Goal: Task Accomplishment & Management: Manage account settings

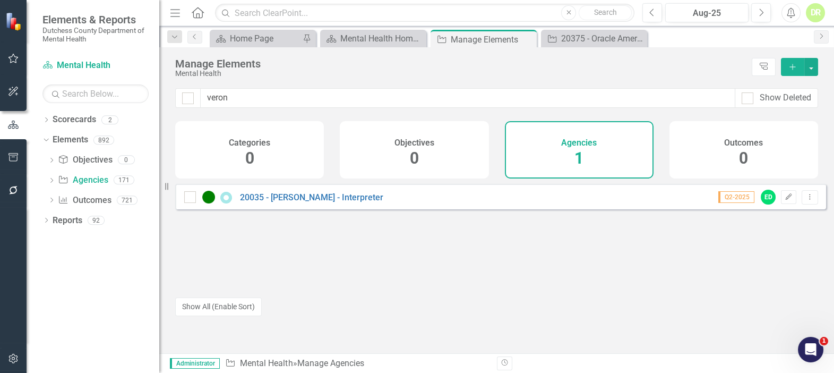
drag, startPoint x: 264, startPoint y: 96, endPoint x: 149, endPoint y: 101, distance: 115.3
click at [149, 101] on div "Elements & Reports Dutchess County Department of Mental Health Scorecard Mental…" at bounding box center [417, 186] width 834 height 373
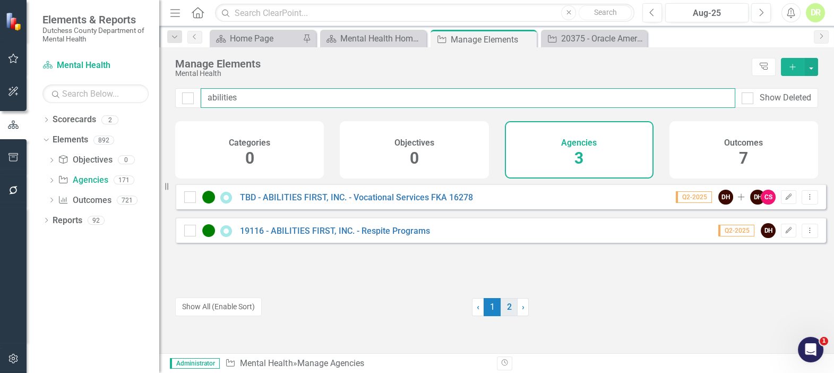
type input "abilities"
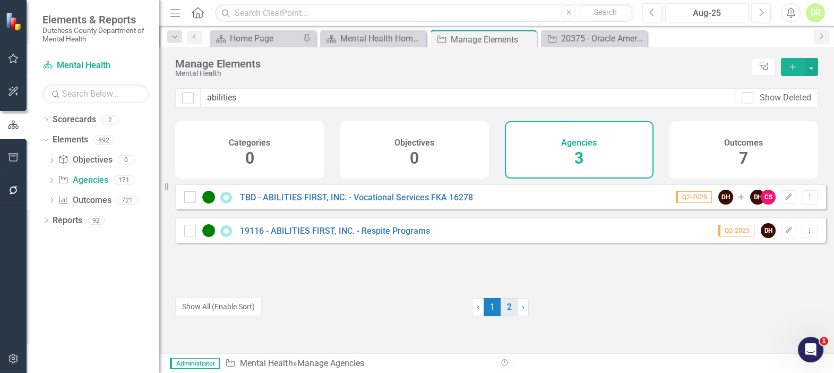
click at [506, 300] on link "2" at bounding box center [508, 307] width 17 height 18
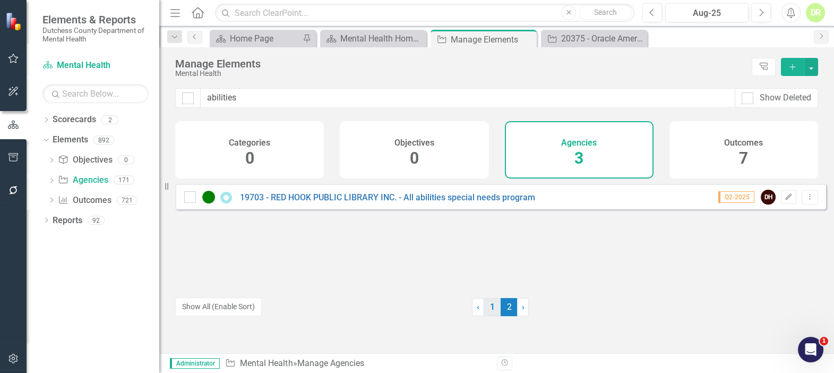
click at [488, 304] on link "1" at bounding box center [491, 307] width 17 height 18
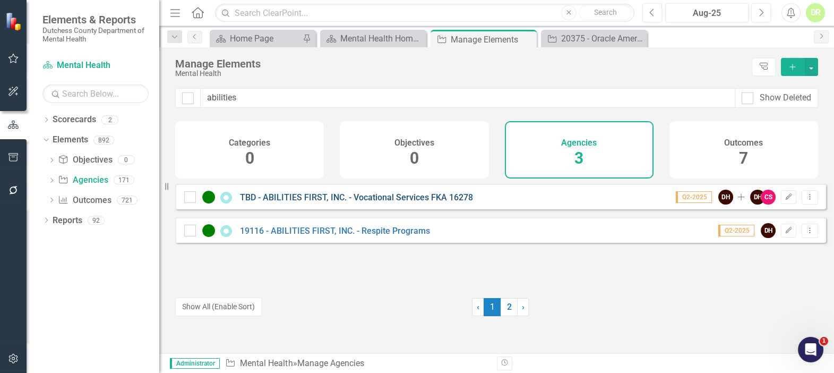
click at [340, 202] on link "TBD - ABILITIES FIRST, INC. - Vocational Services FKA 16278" at bounding box center [356, 197] width 233 height 10
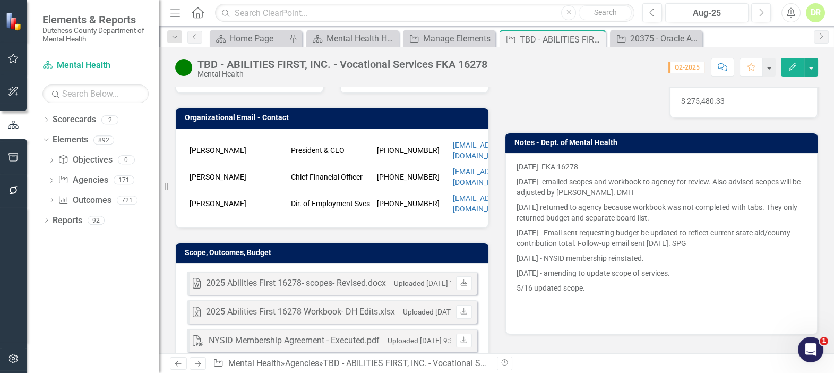
scroll to position [241, 0]
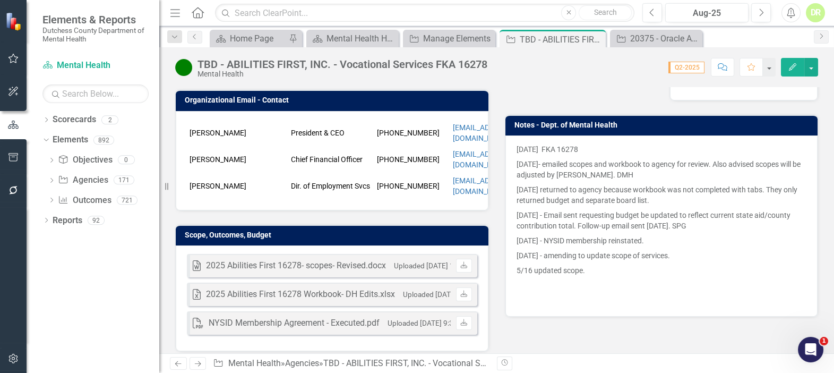
click at [324, 245] on div "Word 2025 Abilities First 16278- scopes- Revised.docx Uploaded May 16, 2025 1:3…" at bounding box center [332, 298] width 313 height 106
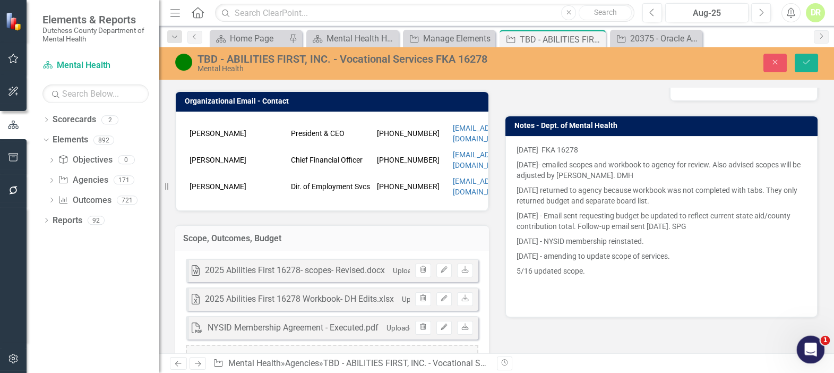
scroll to position [278, 0]
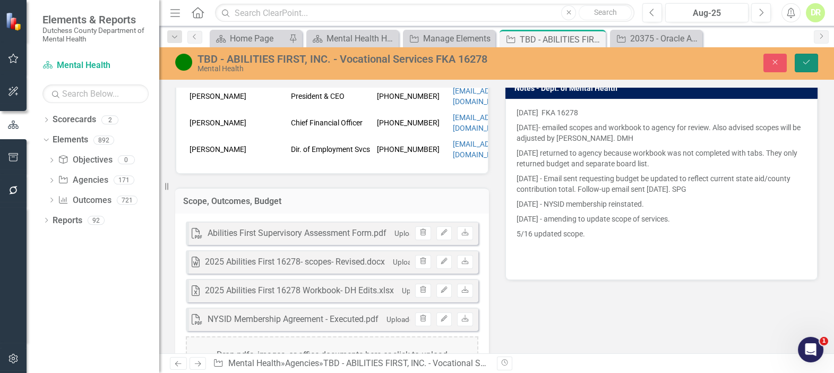
click at [800, 58] on button "Save" at bounding box center [805, 63] width 23 height 19
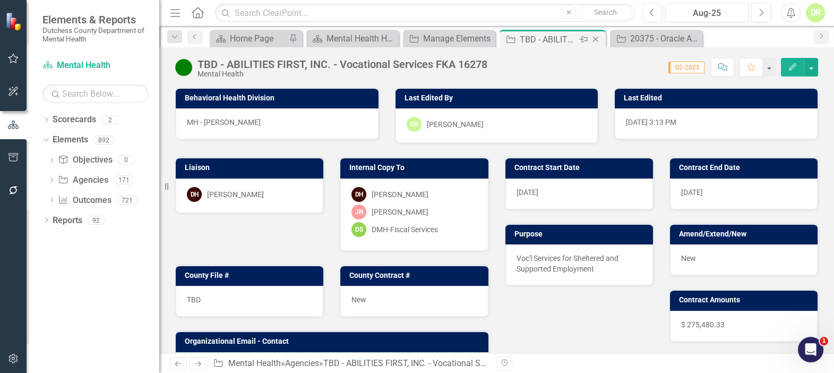
click at [594, 41] on icon "Close" at bounding box center [595, 39] width 11 height 8
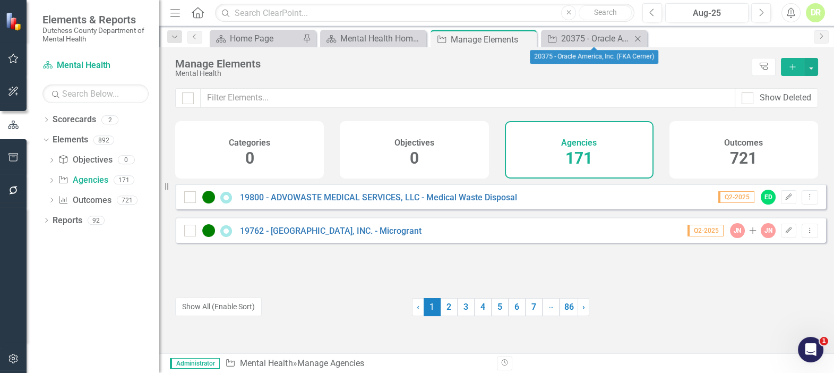
click at [634, 38] on icon "Close" at bounding box center [637, 38] width 11 height 8
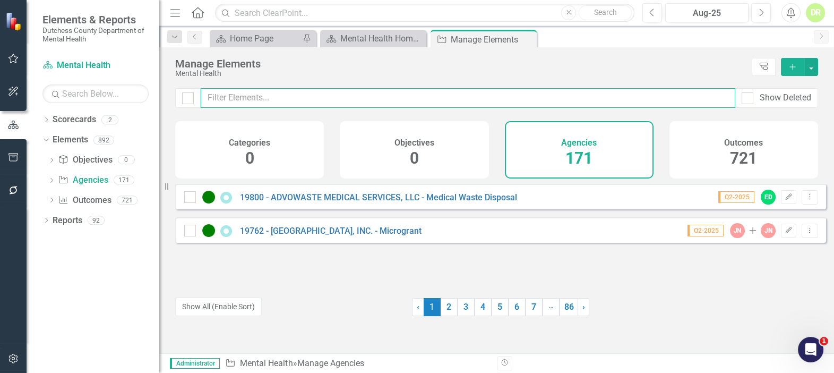
click at [319, 98] on input "text" at bounding box center [468, 98] width 534 height 20
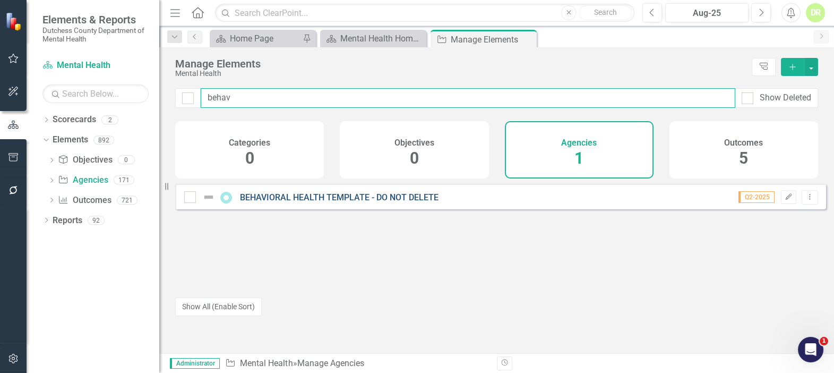
type input "behav"
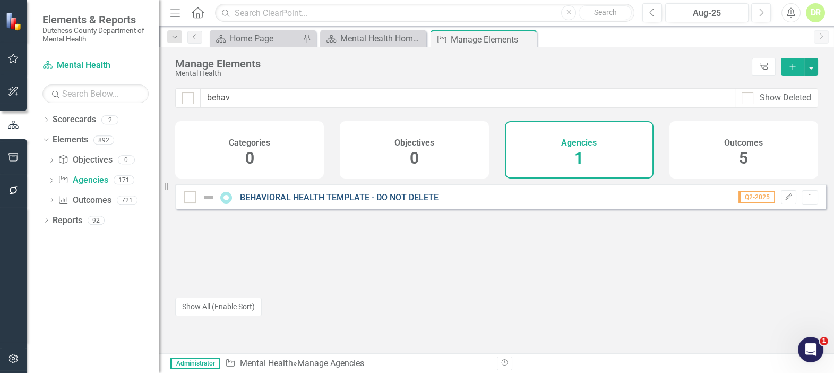
click at [290, 202] on link "BEHAVIORAL HEALTH TEMPLATE - DO NOT DELETE" at bounding box center [339, 197] width 198 height 10
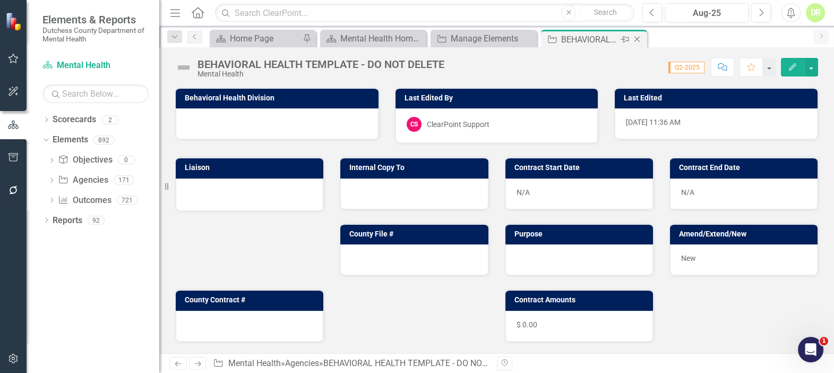
click at [637, 38] on icon "Close" at bounding box center [637, 39] width 11 height 8
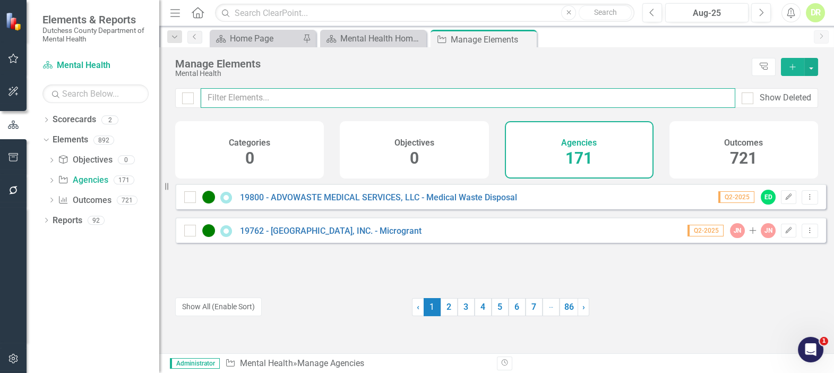
click at [269, 97] on input "text" at bounding box center [468, 98] width 534 height 20
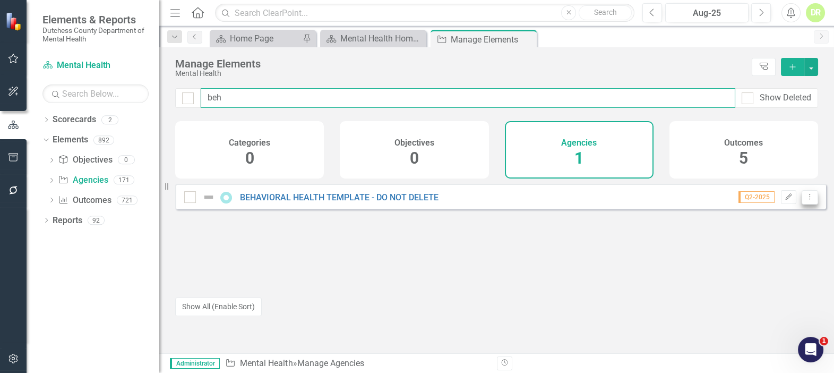
type input "beh"
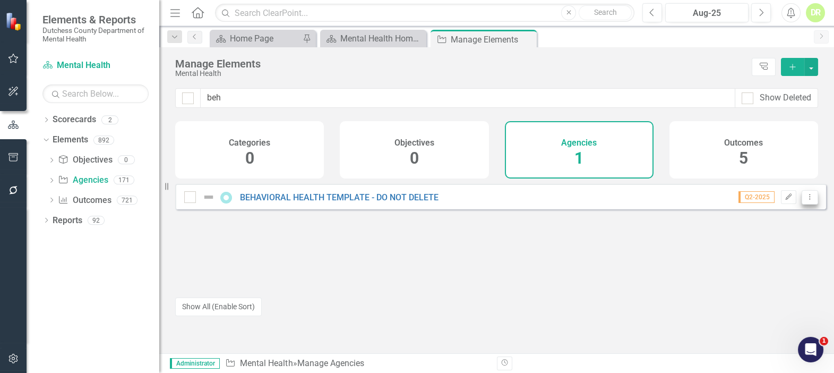
click at [803, 204] on button "Dropdown Menu" at bounding box center [809, 197] width 16 height 14
click at [759, 257] on link "Copy Duplicate Agency" at bounding box center [764, 262] width 91 height 20
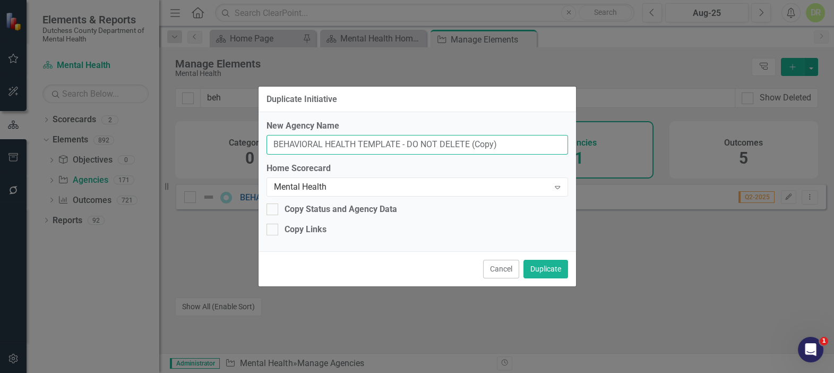
drag, startPoint x: 385, startPoint y: 158, endPoint x: 184, endPoint y: 170, distance: 201.5
click at [184, 170] on div "Duplicate Initiative New Agency Name BEHAVIORAL HEALTH TEMPLATE - DO NOT DELETE…" at bounding box center [417, 186] width 834 height 373
paste input "LAURA MONTOYA HEREDIA"
type input "20434 [PERSON_NAME] - Interpreter"
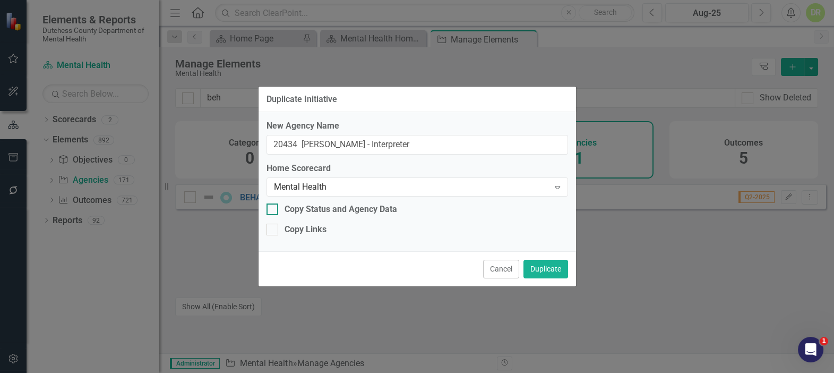
click at [277, 210] on div at bounding box center [272, 209] width 12 height 12
click at [273, 210] on input "Copy Status and Agency Data" at bounding box center [269, 206] width 7 height 7
checkbox input "true"
click at [540, 267] on button "Duplicate" at bounding box center [545, 269] width 45 height 19
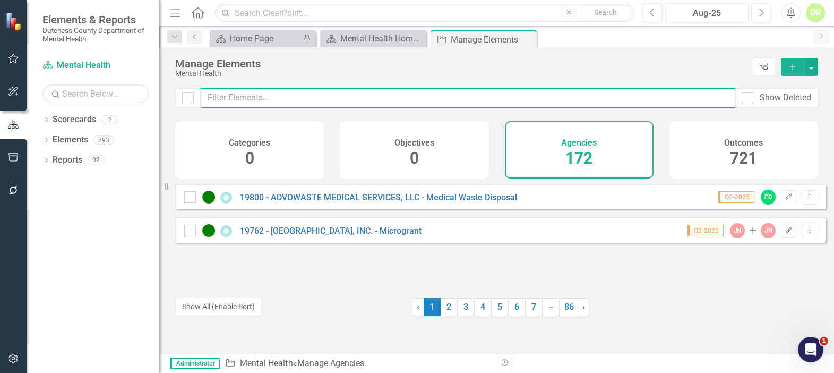
click at [317, 95] on input "text" at bounding box center [468, 98] width 534 height 20
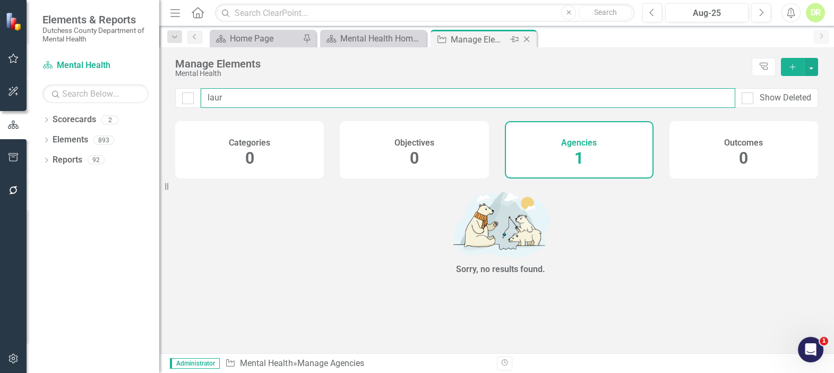
type input "laur"
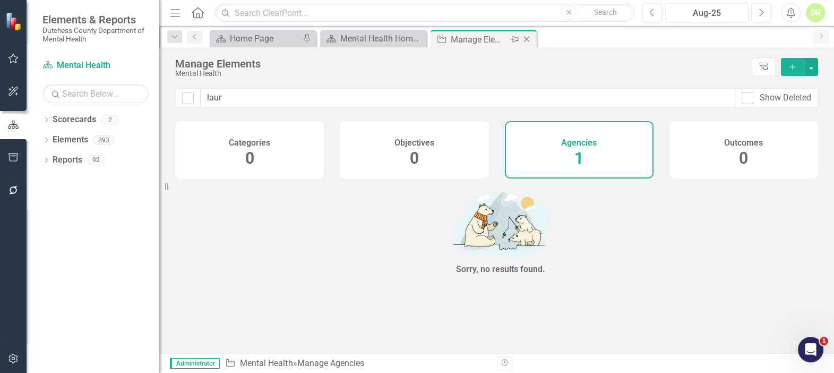
click at [482, 35] on div "Manage Elements" at bounding box center [479, 39] width 57 height 13
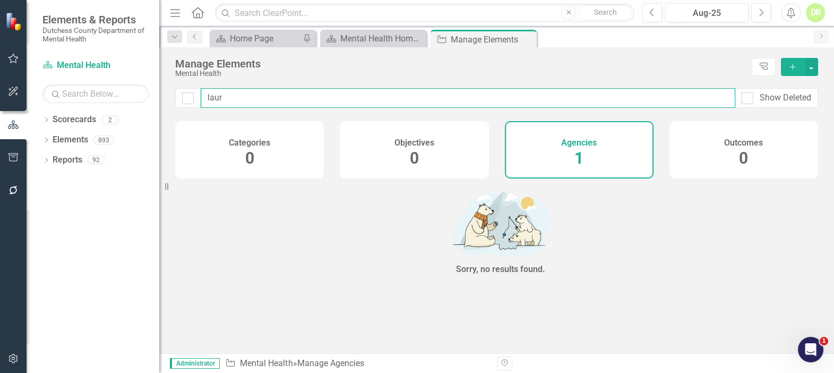
click at [256, 94] on input "laur" at bounding box center [468, 98] width 534 height 20
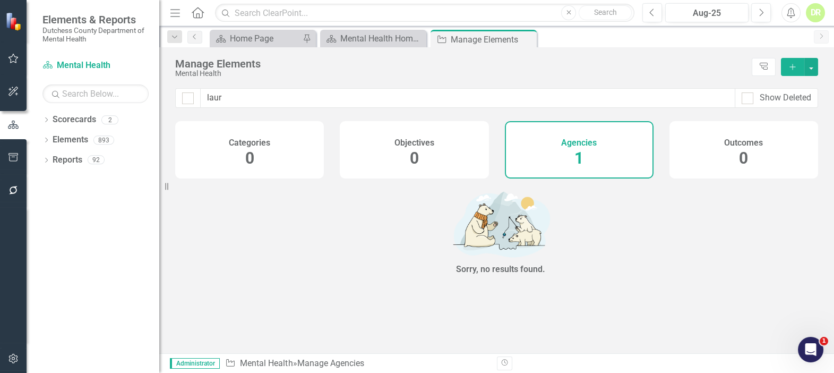
click at [575, 138] on h4 "Agencies" at bounding box center [579, 143] width 36 height 10
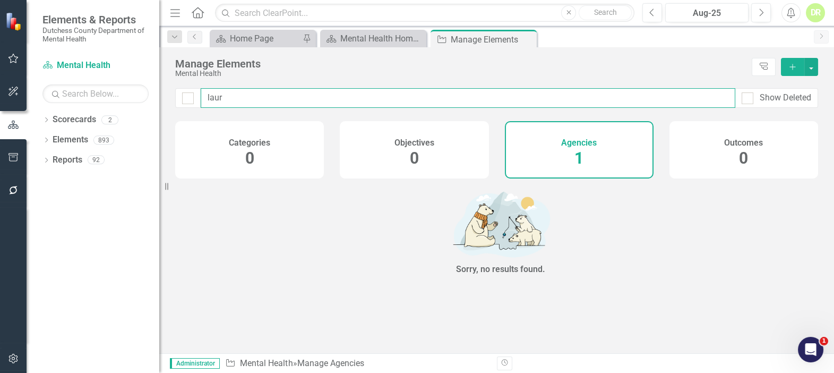
drag, startPoint x: 238, startPoint y: 96, endPoint x: -10, endPoint y: 108, distance: 247.6
click at [0, 108] on html "Elements & Reports Dutchess County Department of Mental Health Scorecard Mental…" at bounding box center [417, 186] width 834 height 373
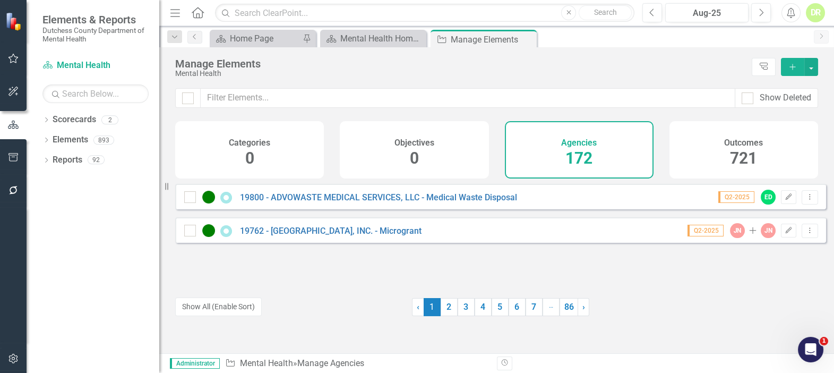
click at [566, 142] on h4 "Agencies" at bounding box center [579, 143] width 36 height 10
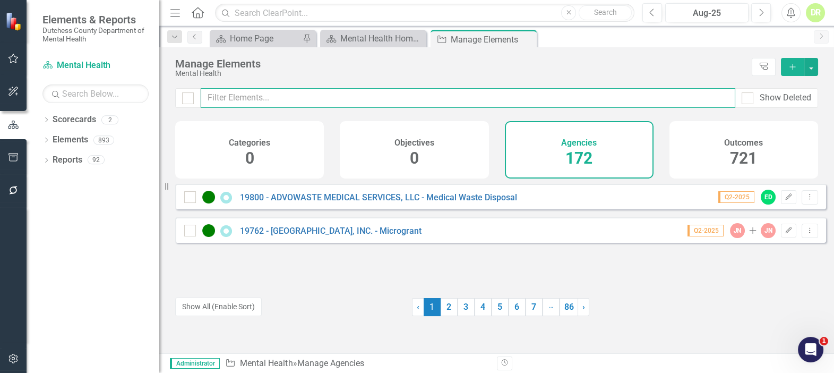
click at [219, 100] on input "text" at bounding box center [468, 98] width 534 height 20
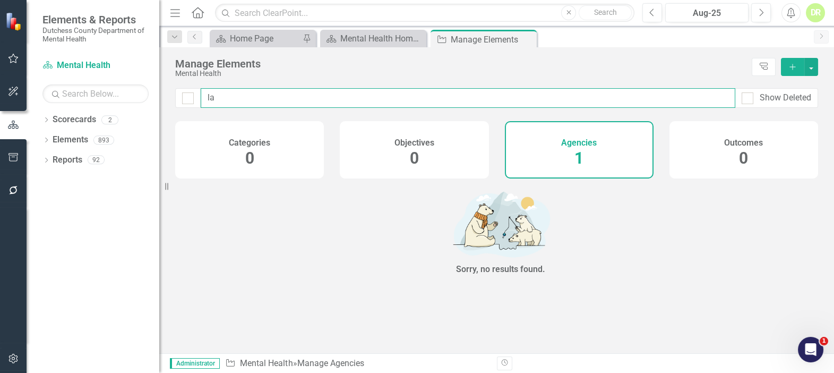
type input "l"
type input "20434"
drag, startPoint x: 195, startPoint y: 102, endPoint x: -118, endPoint y: 128, distance: 314.7
click at [0, 128] on html "Elements & Reports Dutchess County Department of Mental Health Scorecard Mental…" at bounding box center [417, 186] width 834 height 373
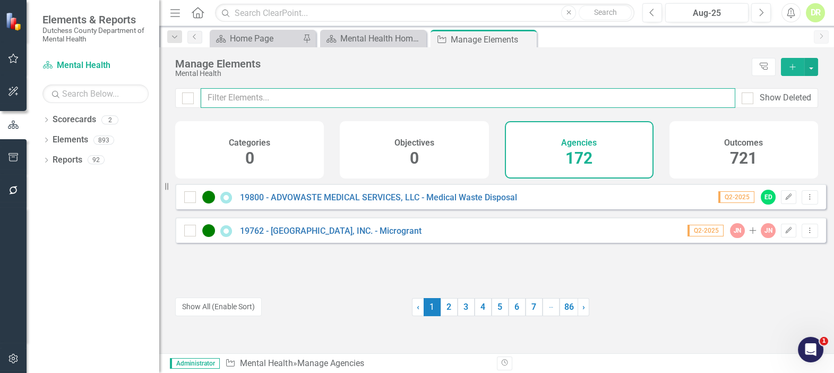
click at [213, 99] on input "text" at bounding box center [468, 98] width 534 height 20
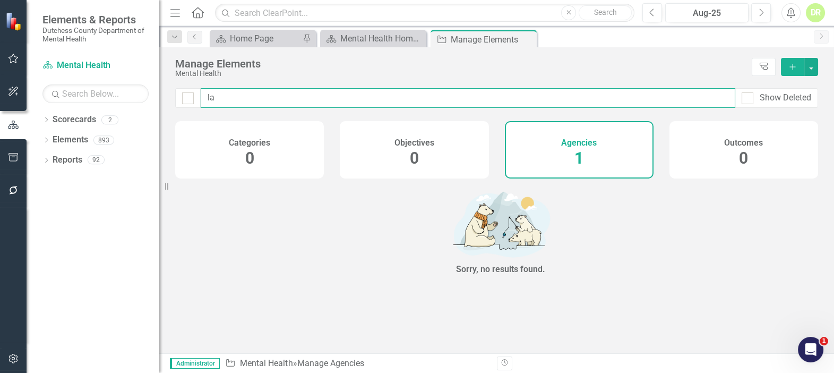
type input "l"
type input "2"
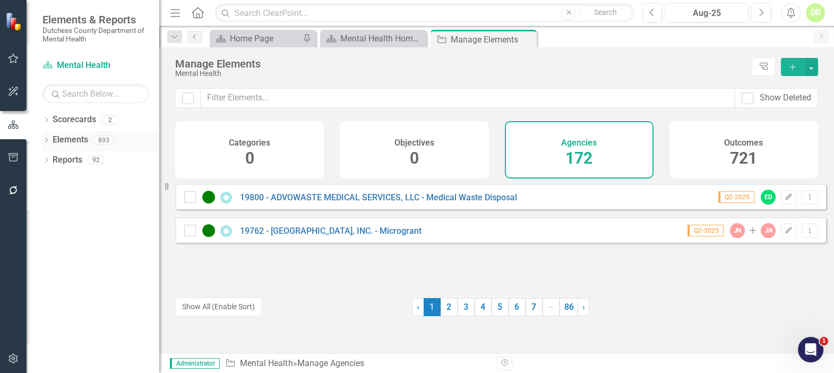
click at [45, 138] on icon "Dropdown" at bounding box center [45, 141] width 7 height 6
click at [52, 180] on icon "Dropdown" at bounding box center [51, 181] width 7 height 6
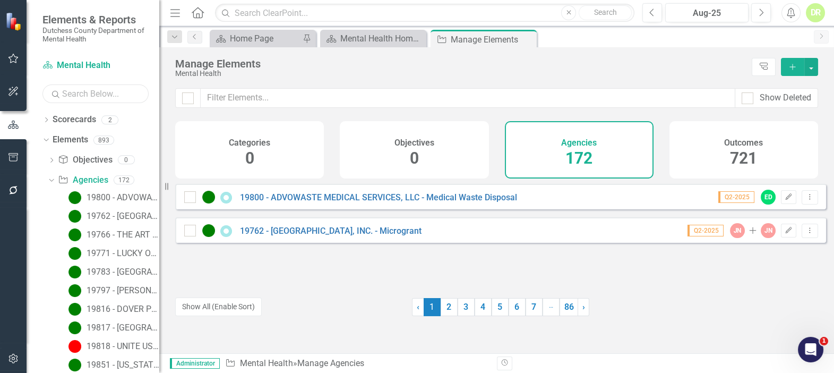
click at [63, 97] on input "text" at bounding box center [95, 93] width 106 height 19
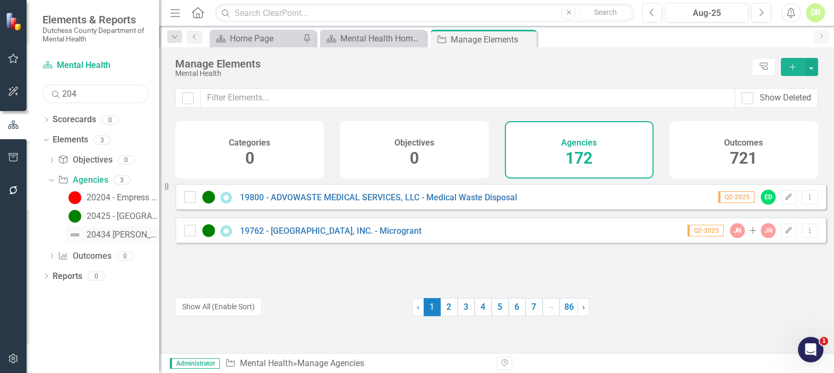
type input "204"
click at [92, 231] on div "20434 [PERSON_NAME] - Interpreter" at bounding box center [123, 235] width 73 height 10
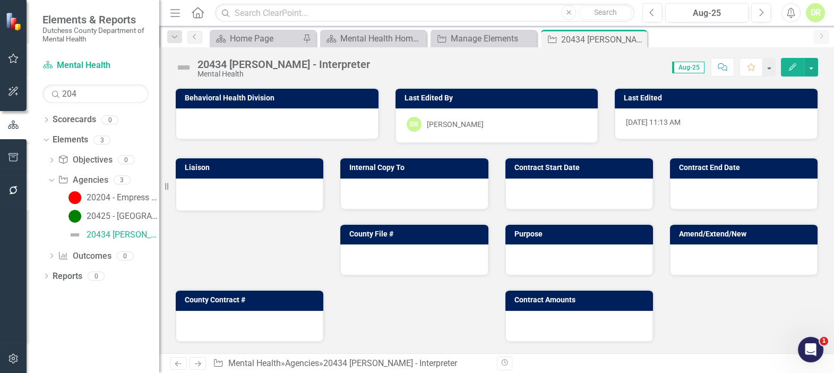
click at [192, 65] on img at bounding box center [183, 67] width 17 height 17
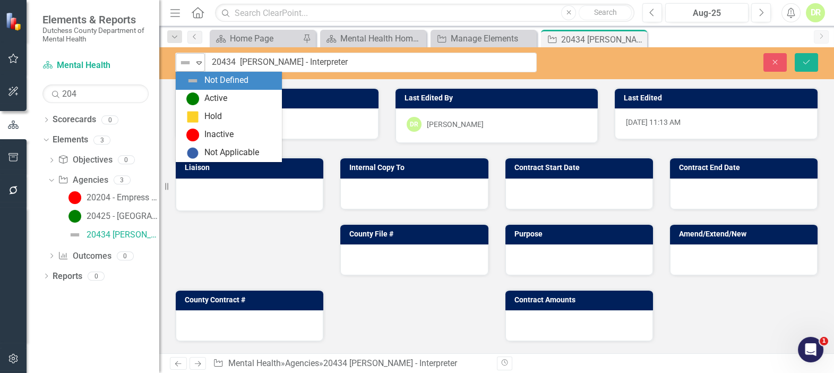
click at [200, 64] on icon "Expand" at bounding box center [199, 62] width 11 height 8
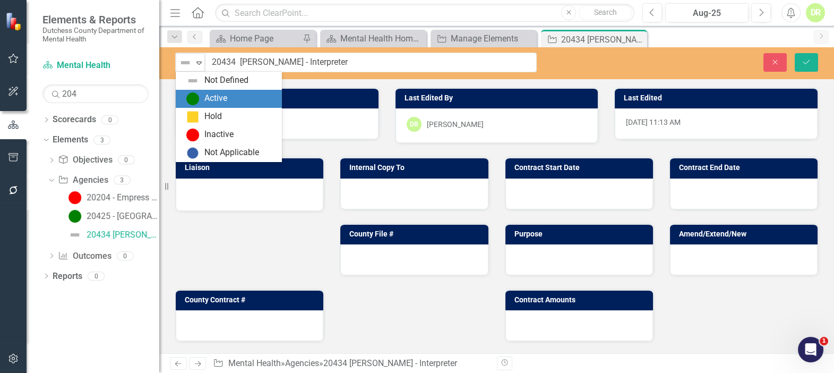
click at [204, 96] on div "Active" at bounding box center [215, 98] width 23 height 12
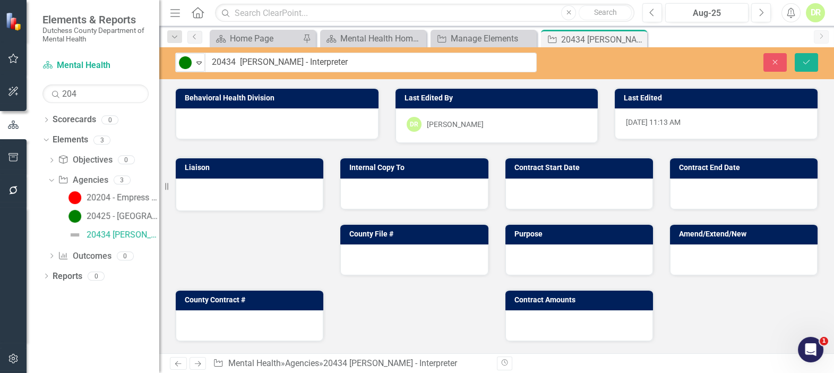
click at [224, 122] on div at bounding box center [277, 123] width 203 height 31
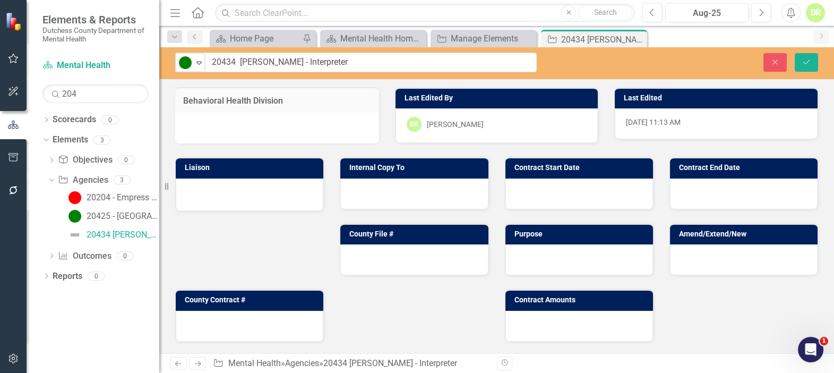
click at [224, 119] on div at bounding box center [277, 128] width 204 height 31
click at [217, 131] on div at bounding box center [277, 128] width 204 height 31
click at [216, 129] on div at bounding box center [277, 128] width 204 height 31
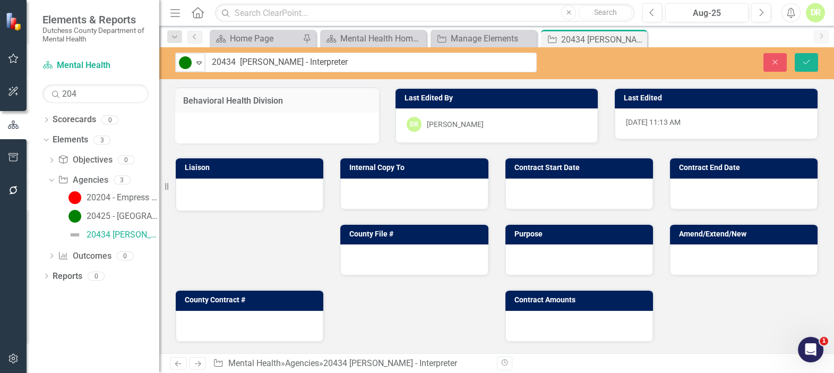
click at [217, 126] on div at bounding box center [277, 128] width 204 height 31
click at [218, 123] on div at bounding box center [277, 128] width 204 height 31
click at [235, 186] on div at bounding box center [250, 194] width 148 height 32
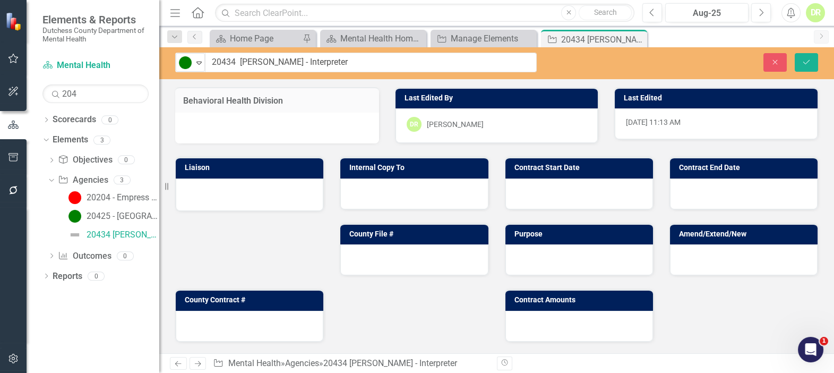
click at [236, 184] on div at bounding box center [250, 194] width 148 height 32
click at [799, 57] on button "Save" at bounding box center [805, 62] width 23 height 19
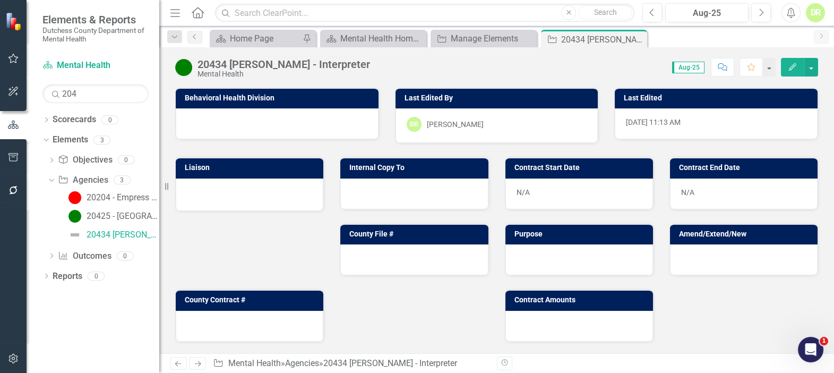
click at [274, 129] on div at bounding box center [277, 123] width 203 height 31
click at [274, 128] on div at bounding box center [277, 123] width 203 height 31
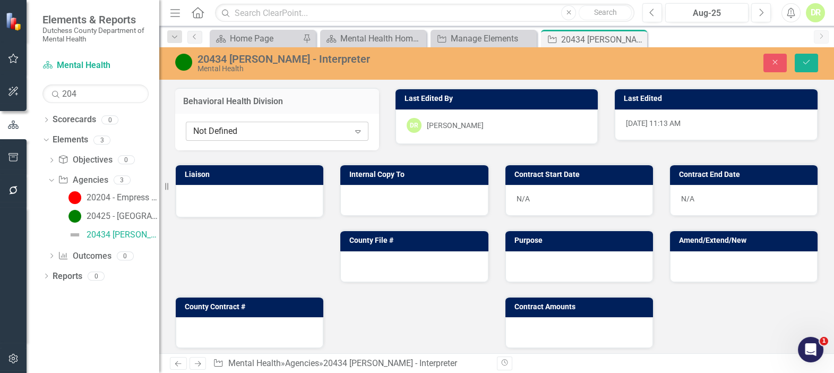
click at [243, 129] on div "Not Defined" at bounding box center [271, 131] width 156 height 12
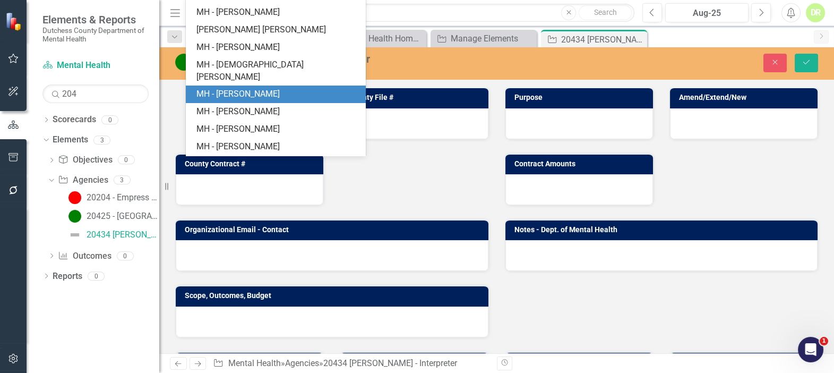
scroll to position [171, 0]
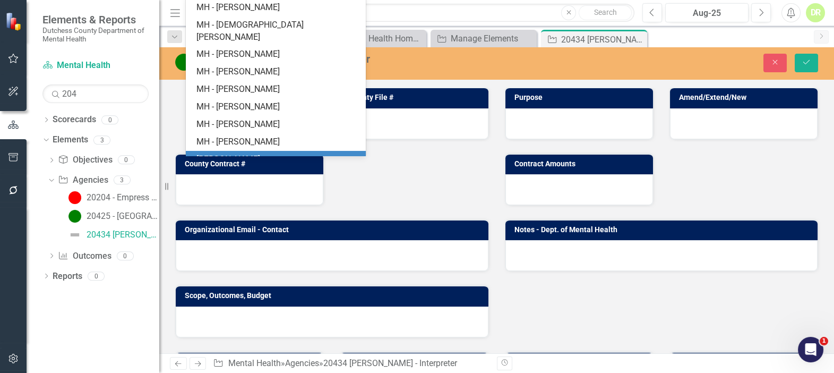
click at [256, 153] on div "[PERSON_NAME]" at bounding box center [277, 159] width 163 height 12
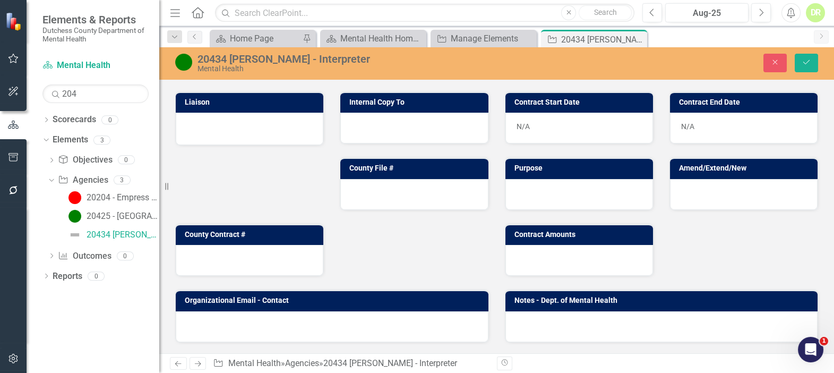
scroll to position [0, 0]
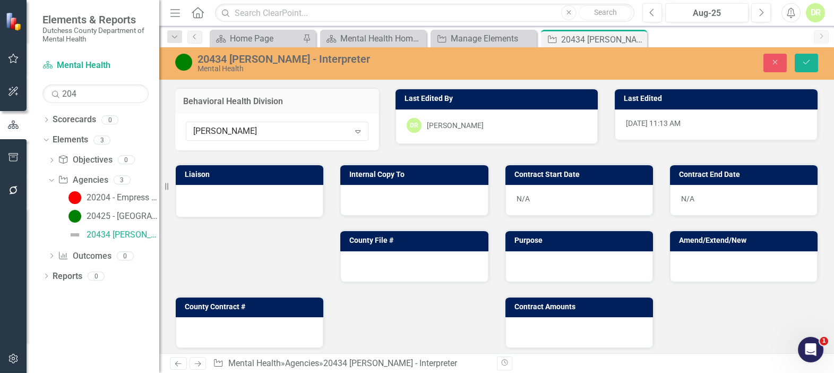
click at [254, 201] on div at bounding box center [249, 199] width 125 height 13
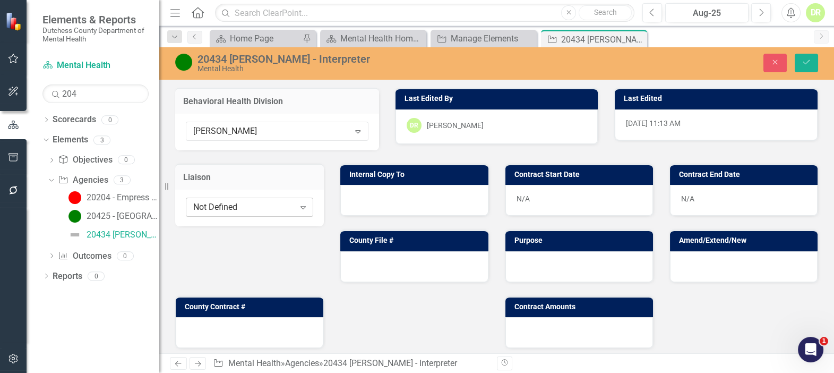
click at [301, 203] on icon "Expand" at bounding box center [303, 207] width 11 height 8
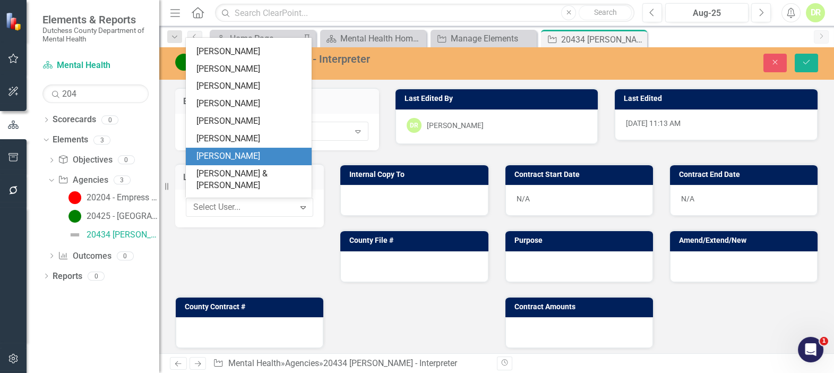
scroll to position [197, 0]
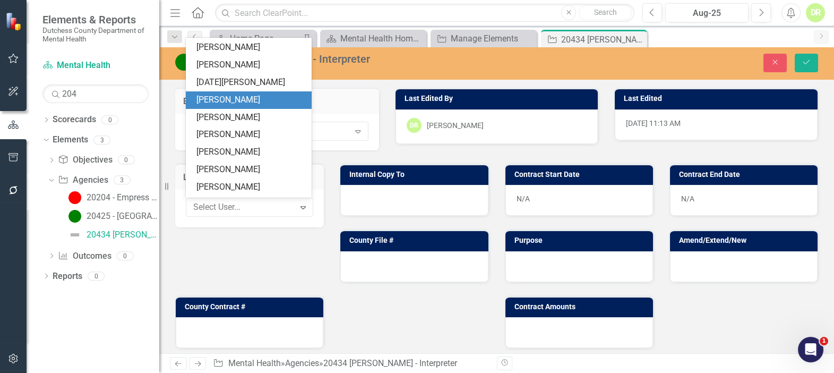
click at [238, 91] on div "[PERSON_NAME]" at bounding box center [249, 100] width 126 height 18
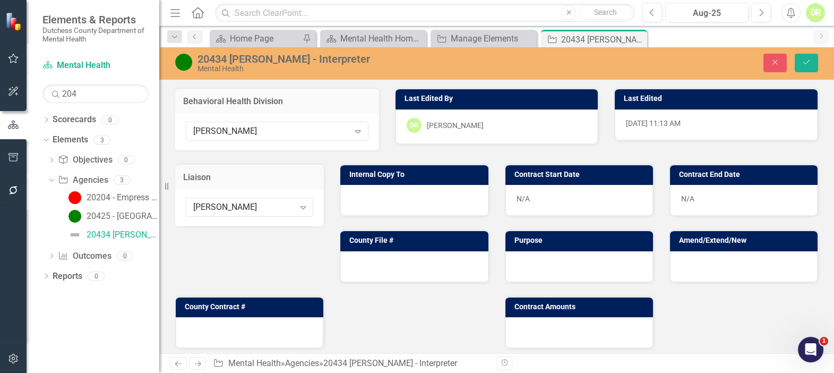
click at [376, 205] on div at bounding box center [414, 200] width 148 height 31
click at [375, 203] on div at bounding box center [414, 200] width 148 height 31
click at [374, 202] on div at bounding box center [414, 200] width 148 height 31
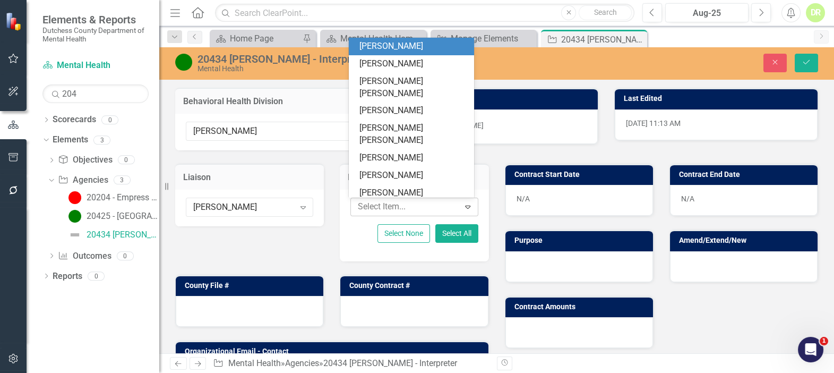
click at [377, 204] on div at bounding box center [406, 207] width 106 height 14
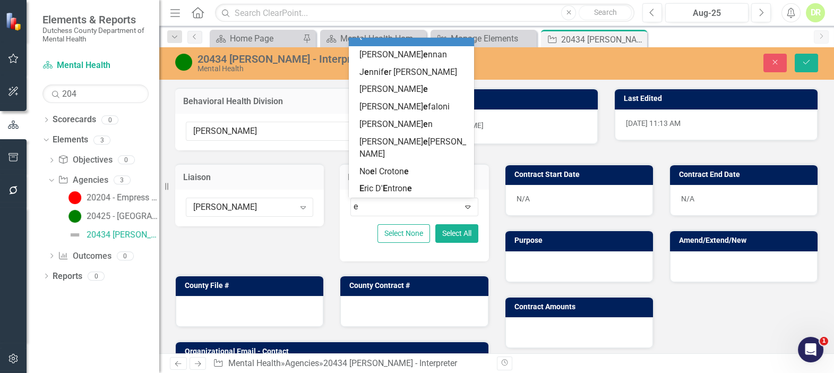
type input "er"
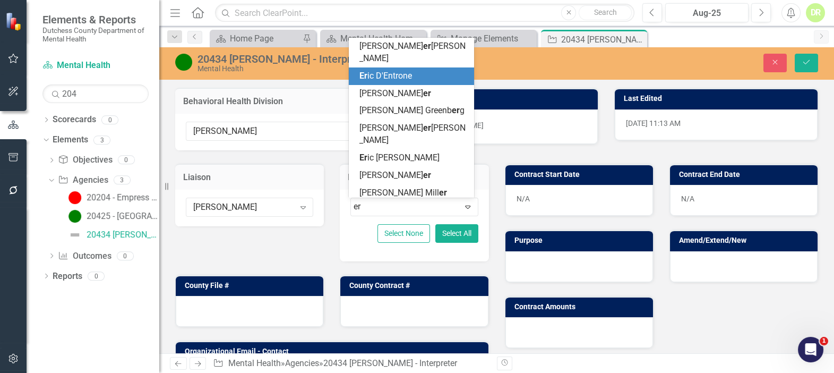
click at [368, 71] on span "Er ic D'Entrone" at bounding box center [385, 76] width 53 height 10
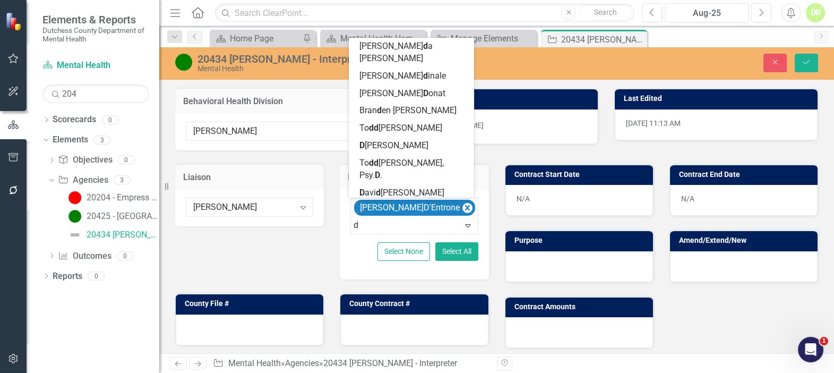
type input "dm"
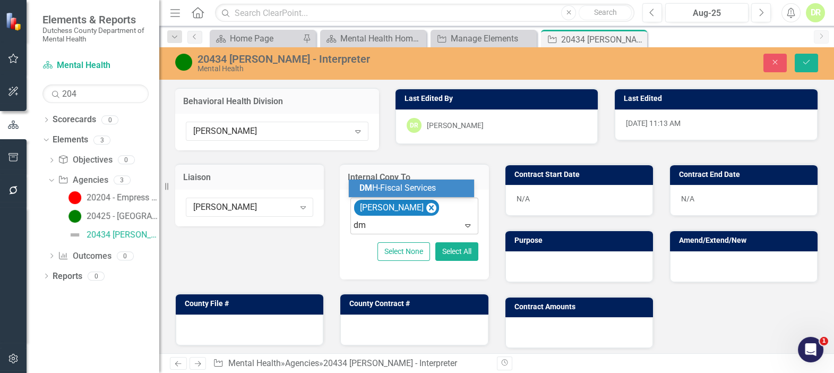
drag, startPoint x: 382, startPoint y: 186, endPoint x: 386, endPoint y: 198, distance: 12.8
click at [384, 188] on span "DM H-Fiscal Services" at bounding box center [397, 188] width 76 height 10
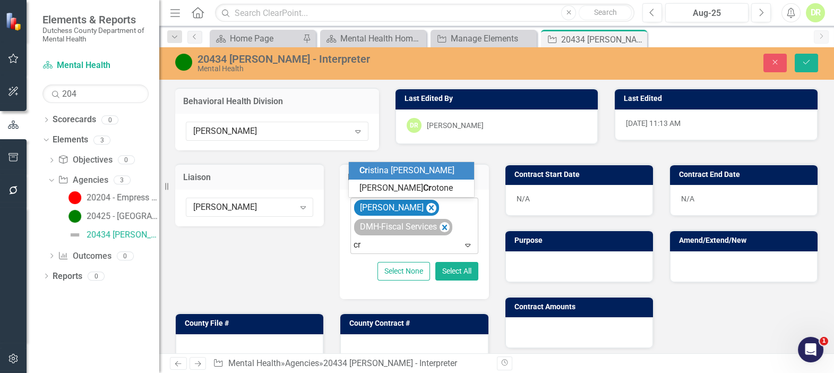
type input "c"
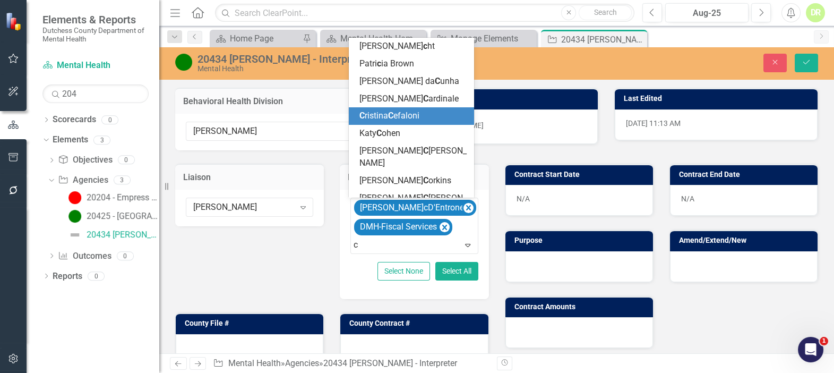
click at [429, 121] on div "C ristina C efaloni" at bounding box center [413, 116] width 109 height 12
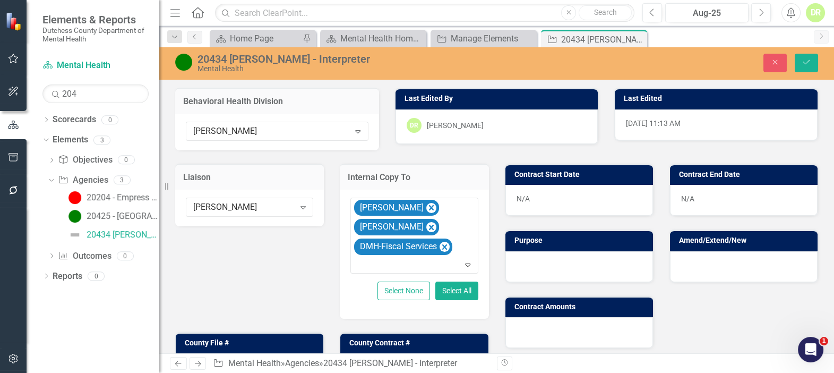
click at [530, 195] on div "N/A" at bounding box center [579, 200] width 148 height 31
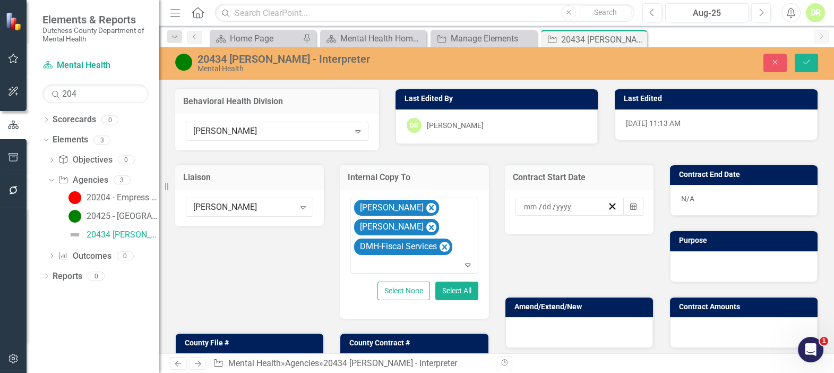
click at [523, 204] on input at bounding box center [530, 206] width 15 height 11
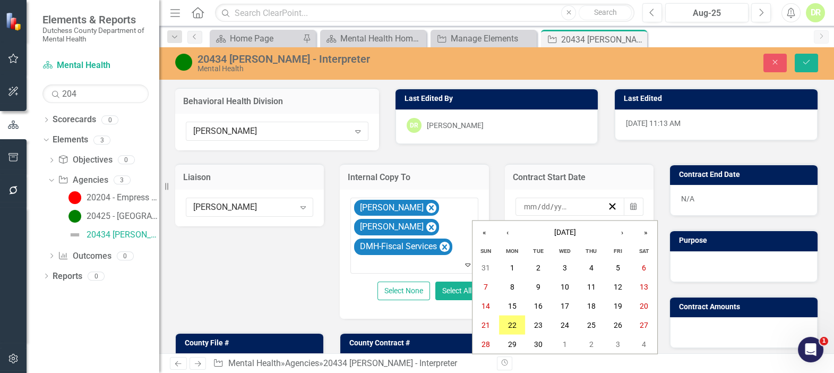
click at [523, 204] on input "number" at bounding box center [530, 206] width 14 height 11
click at [569, 320] on button "24" at bounding box center [564, 324] width 27 height 19
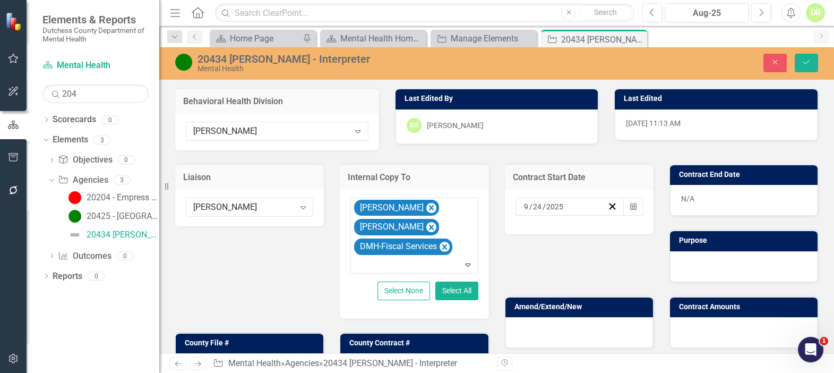
click at [705, 206] on div "N/A" at bounding box center [744, 200] width 148 height 31
click at [705, 204] on div "N/A" at bounding box center [744, 200] width 148 height 31
click at [705, 202] on div "N/A" at bounding box center [744, 200] width 148 height 31
click at [703, 198] on div "N/A" at bounding box center [744, 200] width 148 height 31
click at [695, 197] on div "N/A" at bounding box center [744, 200] width 148 height 31
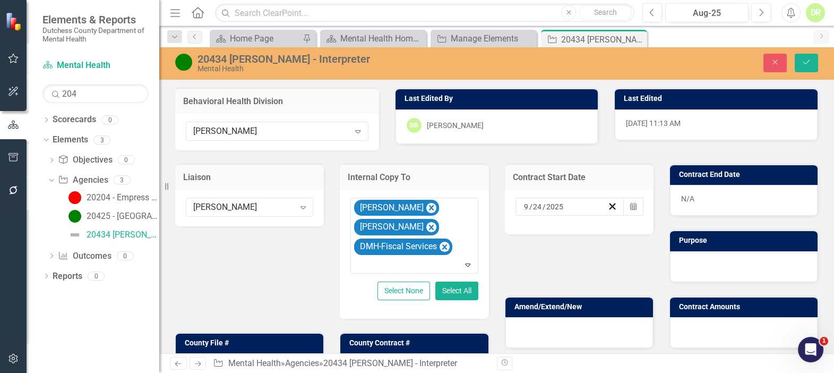
click at [695, 196] on div "N/A" at bounding box center [744, 200] width 148 height 31
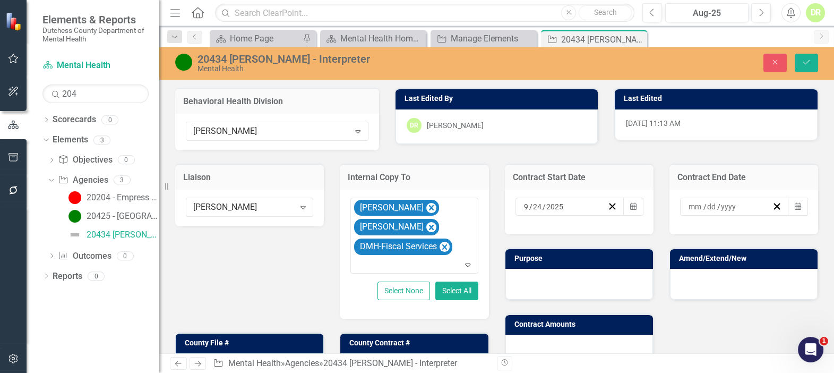
click at [688, 203] on input at bounding box center [695, 206] width 15 height 11
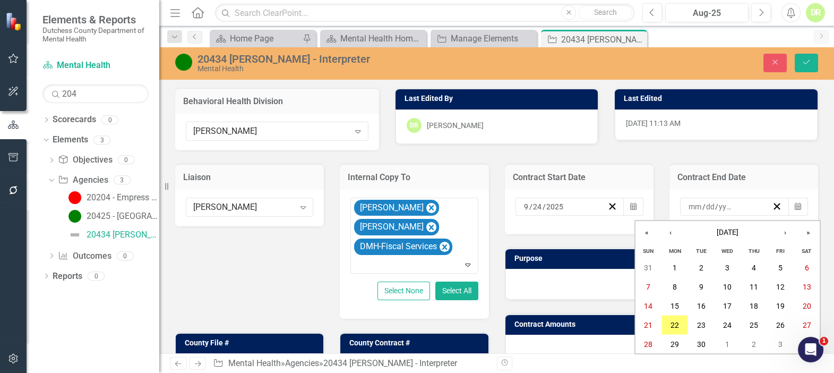
click at [688, 203] on input "number" at bounding box center [695, 206] width 14 height 11
type input "12"
type input "31"
type input "2025"
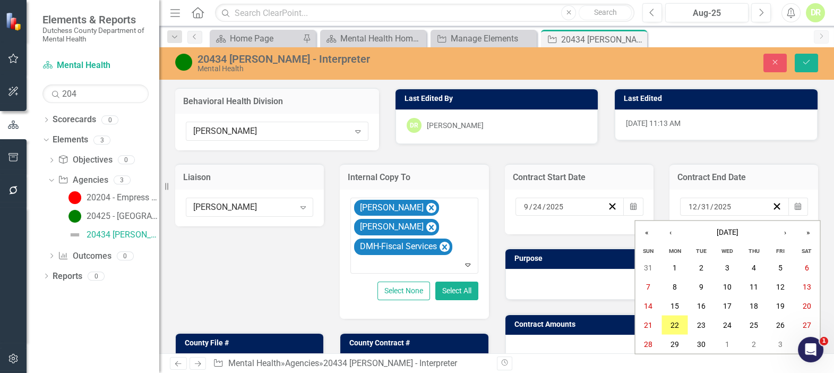
drag, startPoint x: 579, startPoint y: 263, endPoint x: 578, endPoint y: 269, distance: 5.9
click at [578, 269] on div "Purpose" at bounding box center [579, 273] width 149 height 53
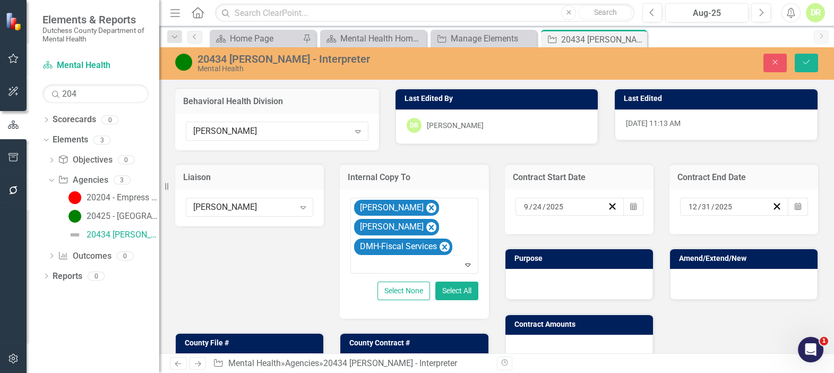
click at [543, 282] on div at bounding box center [579, 284] width 148 height 31
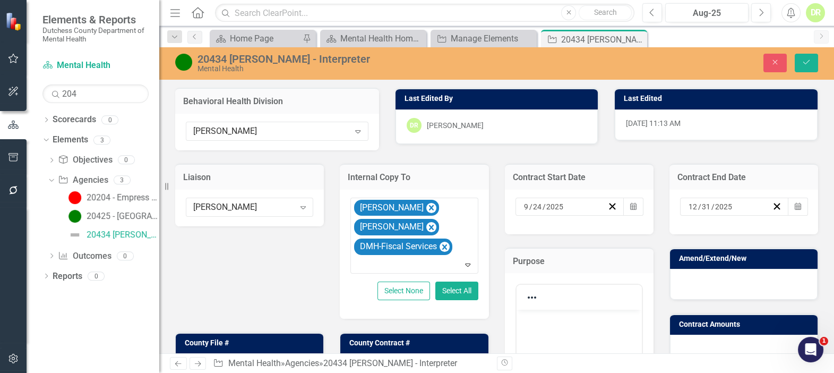
click at [531, 287] on div at bounding box center [578, 297] width 125 height 21
click at [526, 323] on p "Rich Text Area. Press ALT-0 for help." at bounding box center [579, 318] width 120 height 13
drag, startPoint x: 596, startPoint y: 322, endPoint x: 287, endPoint y: 312, distance: 309.0
click at [721, 282] on div at bounding box center [744, 284] width 148 height 31
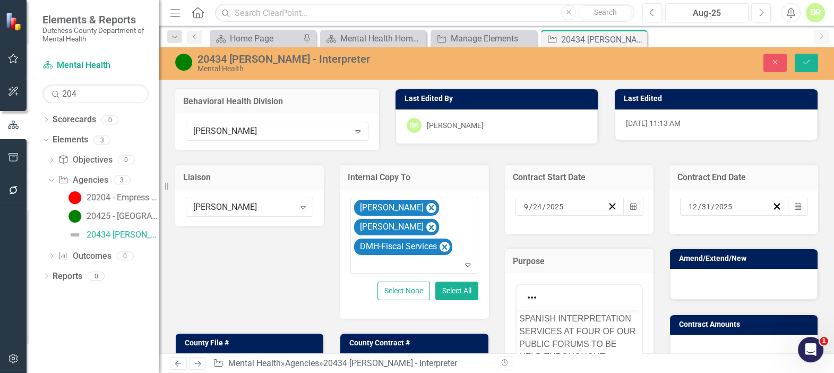
click at [721, 282] on div at bounding box center [744, 284] width 148 height 31
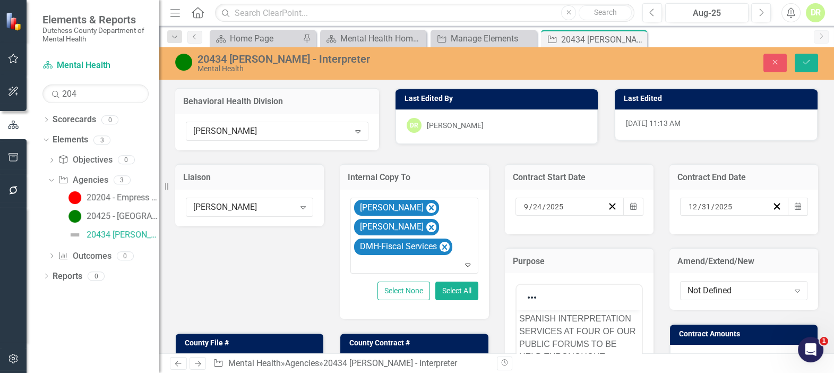
click at [720, 281] on div "Not Defined Expand" at bounding box center [743, 290] width 127 height 19
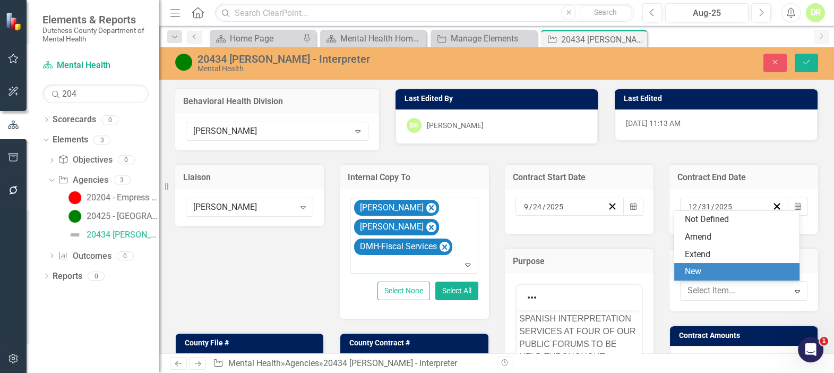
click at [706, 271] on div "New" at bounding box center [739, 271] width 109 height 12
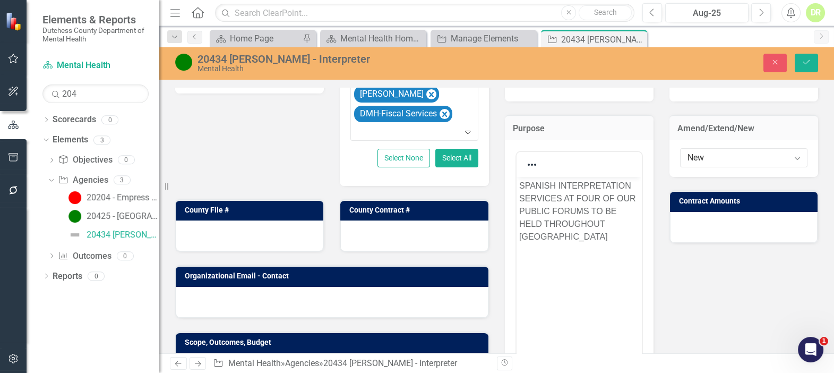
scroll to position [144, 0]
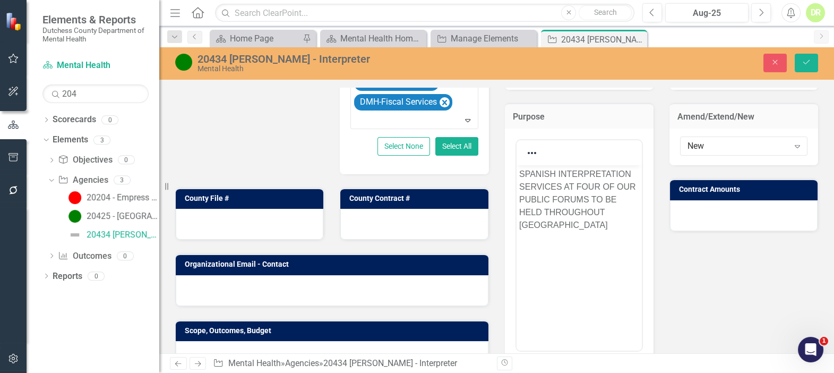
click at [680, 217] on div at bounding box center [744, 215] width 148 height 31
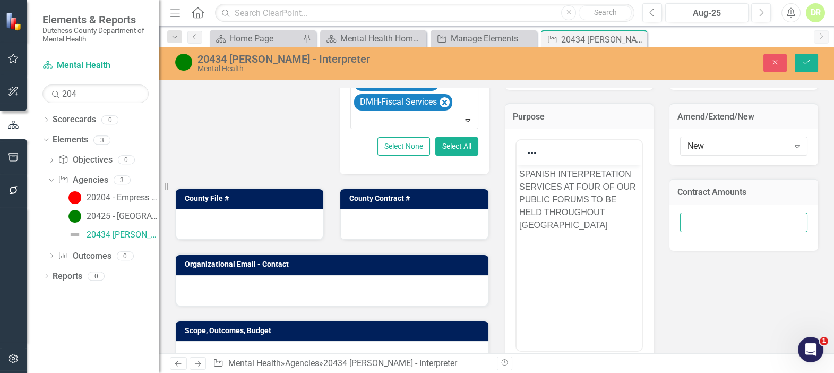
click at [681, 218] on input "number" at bounding box center [743, 222] width 127 height 20
type input "4999"
click at [298, 282] on div at bounding box center [332, 290] width 313 height 31
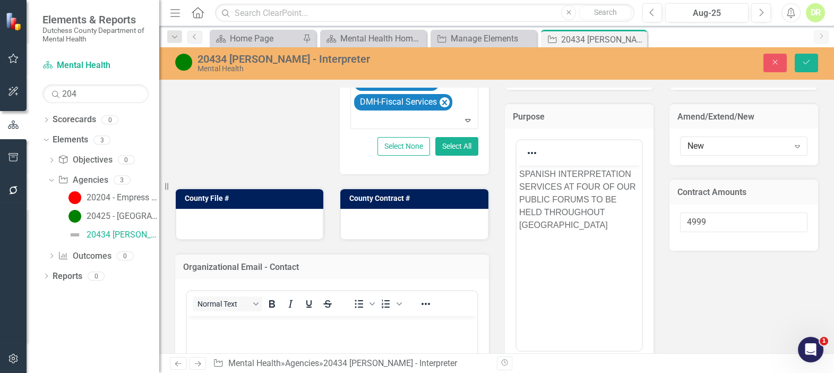
scroll to position [0, 0]
click at [220, 328] on p "Rich Text Area. Press ALT-0 for help." at bounding box center [331, 324] width 285 height 13
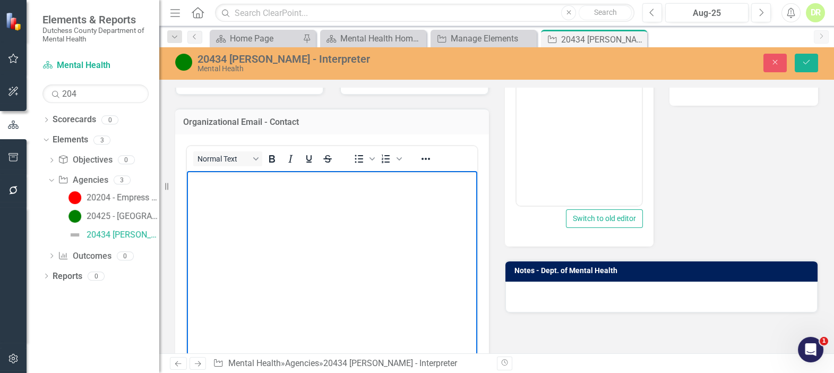
scroll to position [241, 0]
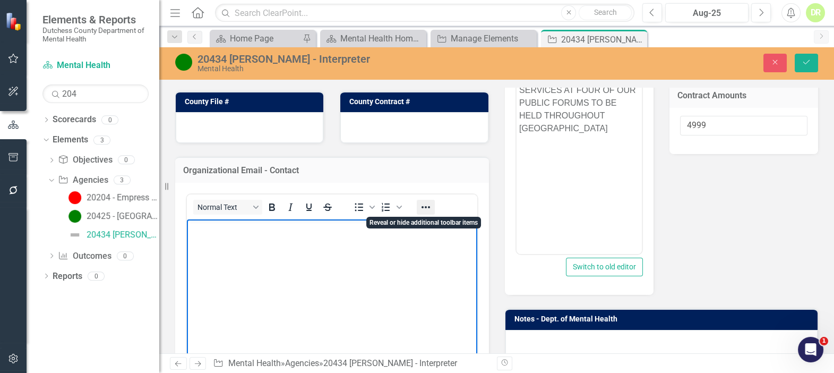
click at [425, 211] on icon "Reveal or hide additional toolbar items" at bounding box center [425, 207] width 13 height 13
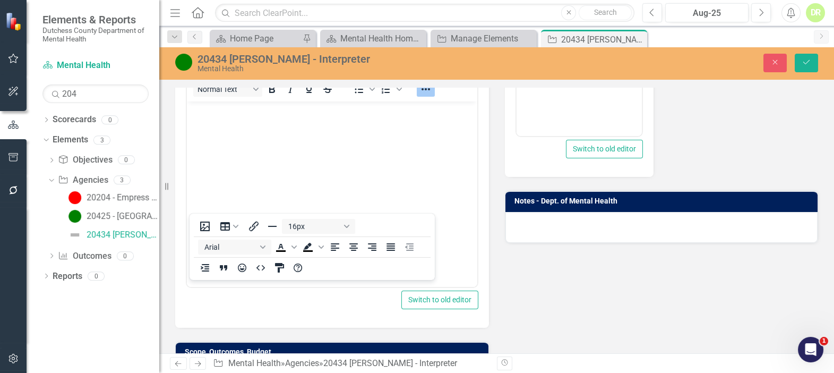
scroll to position [386, 0]
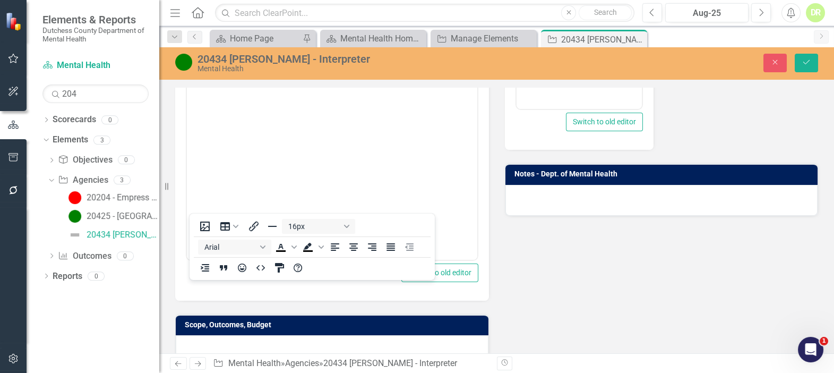
click at [548, 260] on div "Liaison [PERSON_NAME] D'Entrone Expand Internal Copy To [PERSON_NAME] [PERSON_N…" at bounding box center [496, 65] width 659 height 602
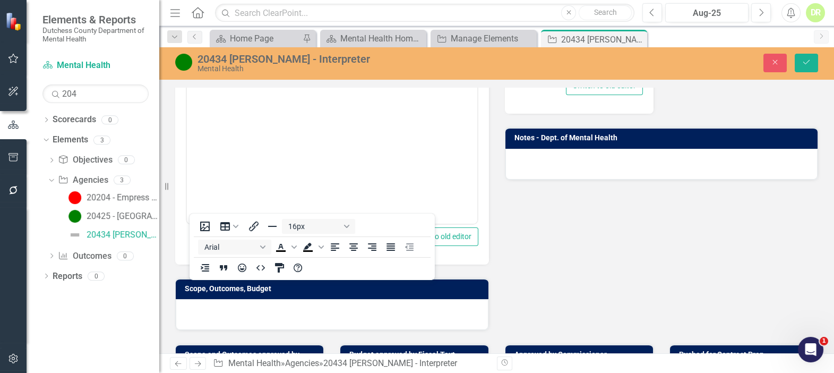
scroll to position [531, 0]
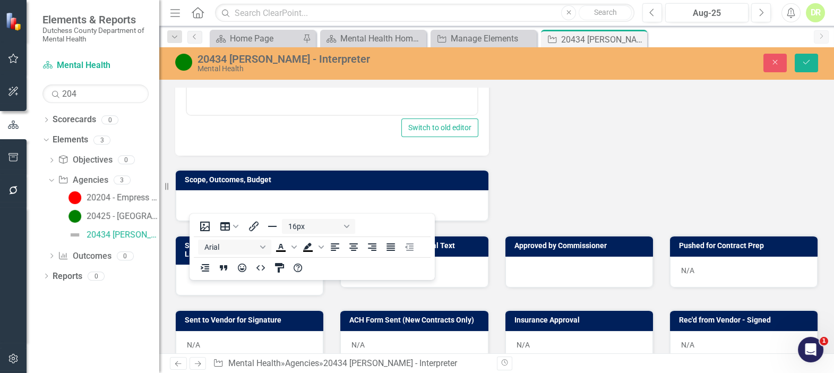
click at [419, 219] on div "16px Arial To open the popup, press Shift+Enter To open the popup, press Shift+…" at bounding box center [311, 246] width 245 height 62
click at [402, 219] on div "16px Arial To open the popup, press Shift+Enter To open the popup, press Shift+…" at bounding box center [311, 246] width 245 height 62
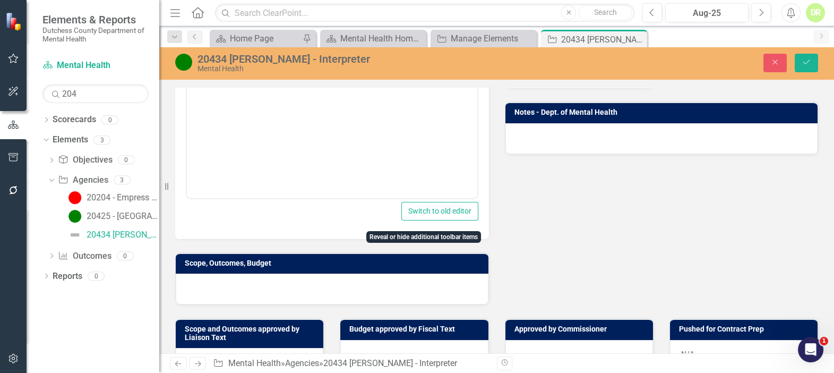
scroll to position [516, 0]
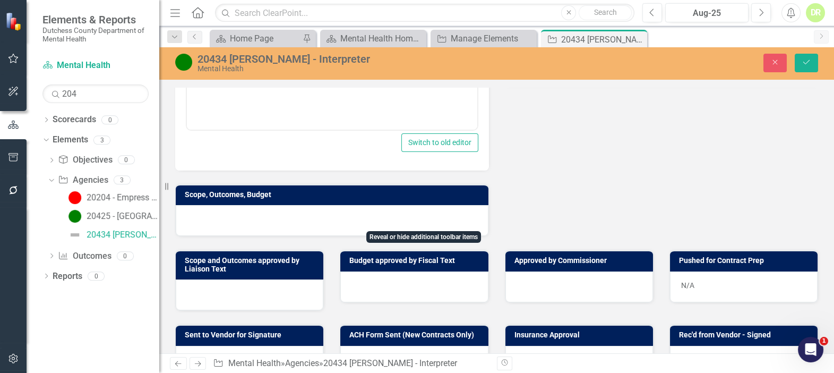
click at [270, 205] on div at bounding box center [332, 220] width 313 height 31
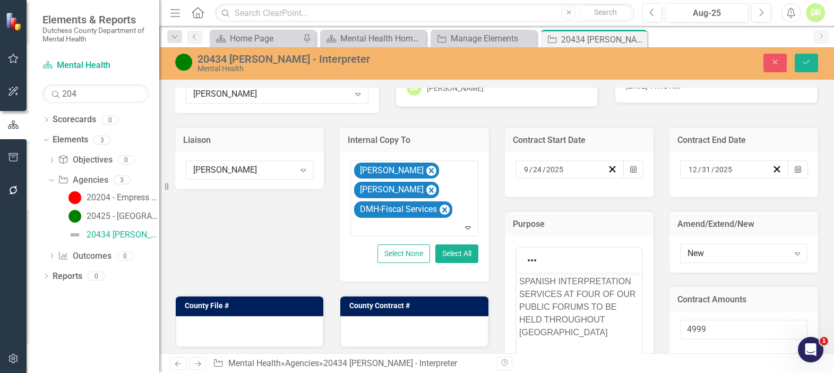
scroll to position [96, 0]
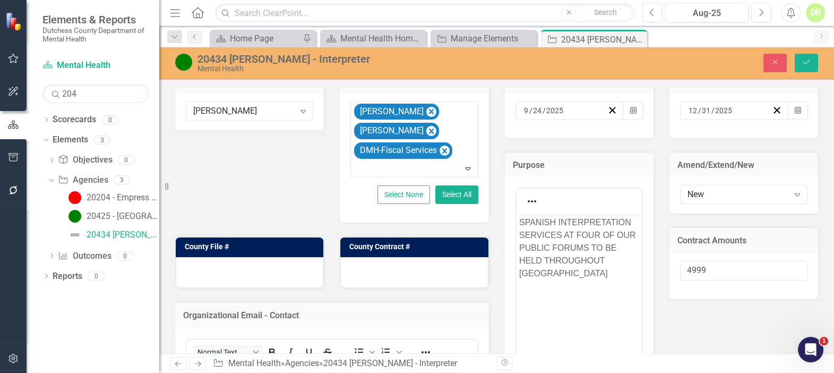
click at [217, 267] on div at bounding box center [250, 272] width 148 height 31
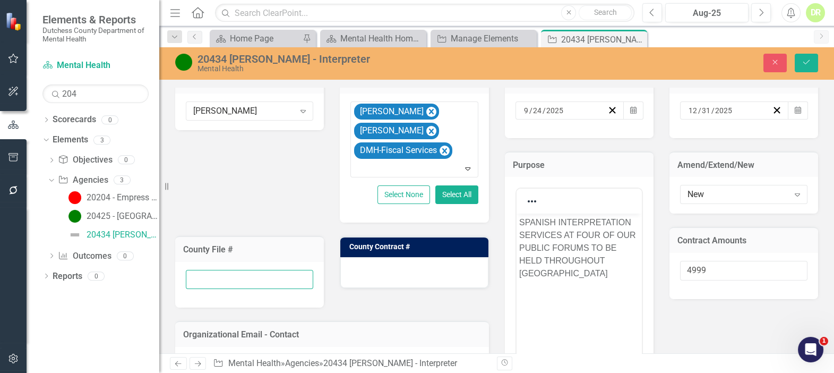
click at [208, 280] on input "text" at bounding box center [249, 280] width 127 height 20
type input "20434"
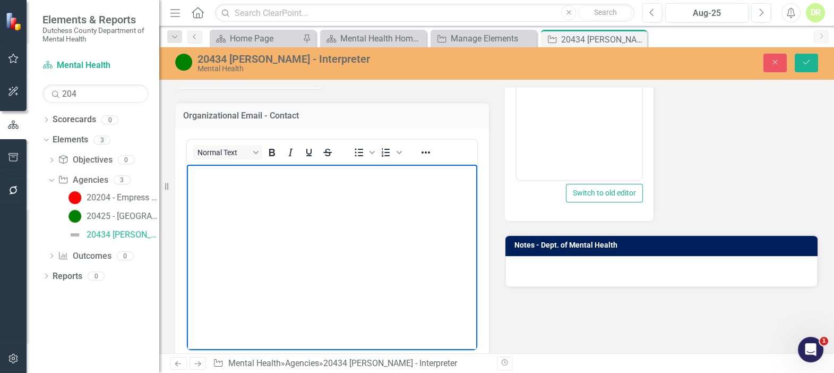
scroll to position [170, 0]
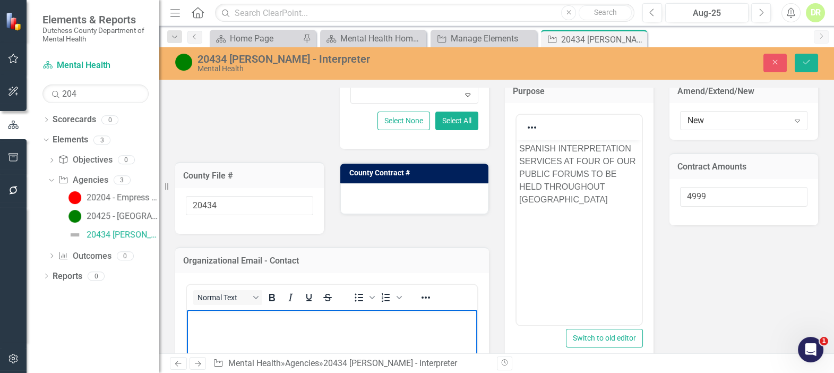
click at [362, 191] on div at bounding box center [414, 198] width 148 height 31
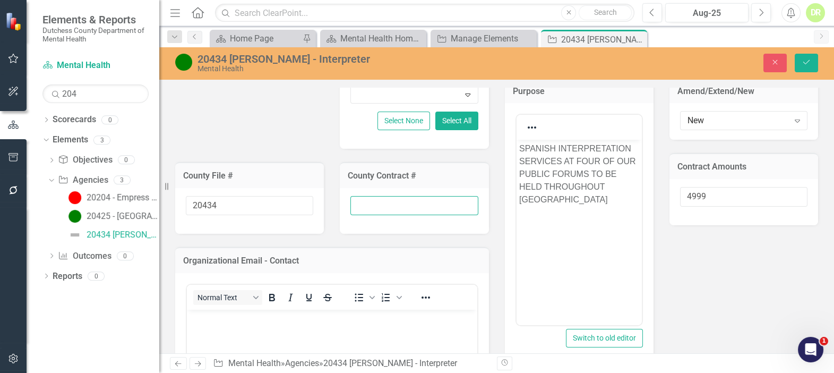
click at [361, 197] on input "text" at bounding box center [413, 206] width 127 height 20
type input "New"
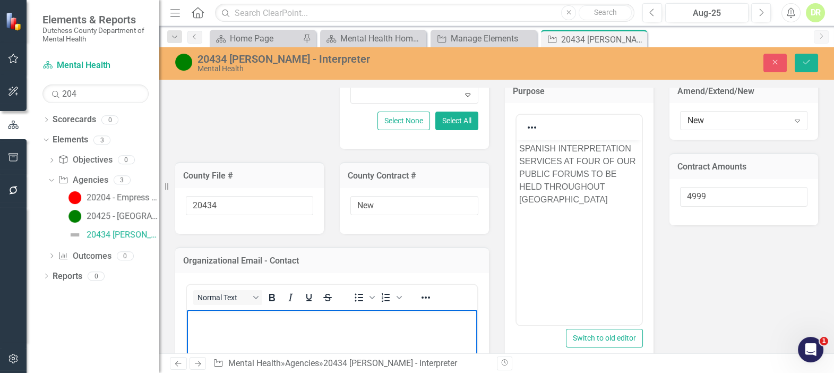
scroll to position [218, 0]
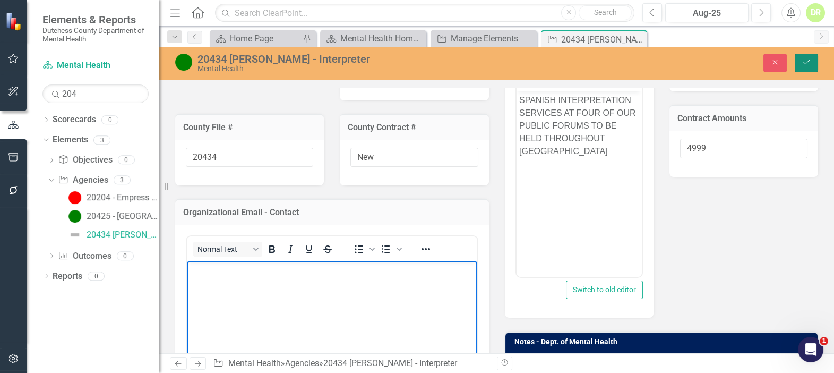
drag, startPoint x: 807, startPoint y: 62, endPoint x: 723, endPoint y: 99, distance: 91.2
click at [807, 62] on icon "submit" at bounding box center [806, 62] width 6 height 4
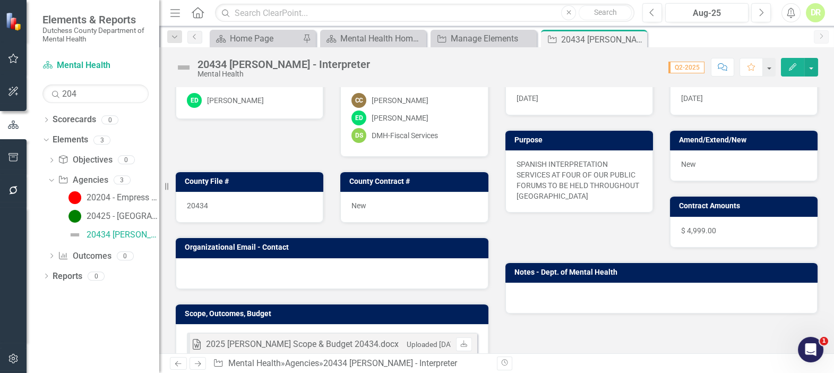
scroll to position [96, 0]
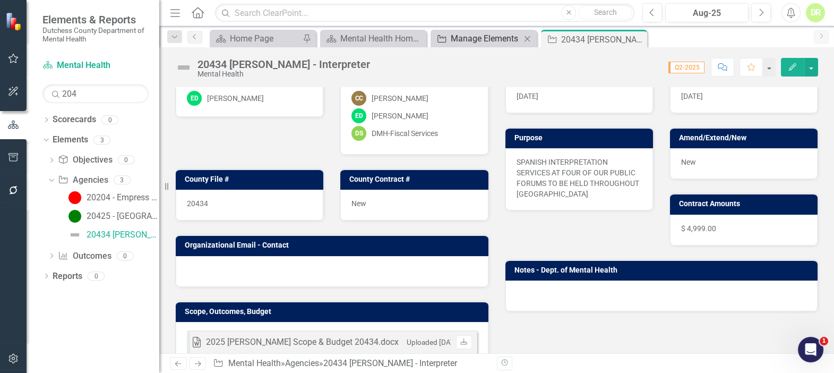
click at [477, 39] on div "Manage Elements" at bounding box center [486, 38] width 70 height 13
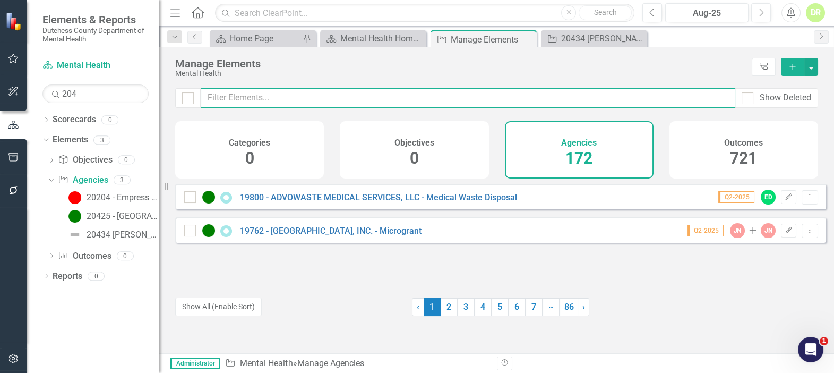
click at [252, 98] on input "text" at bounding box center [468, 98] width 534 height 20
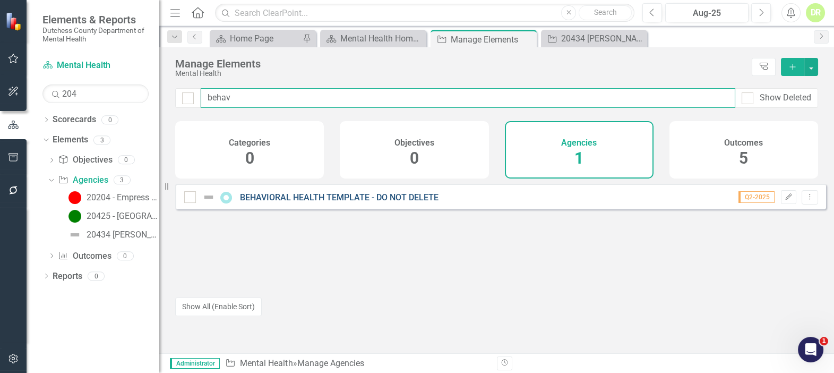
type input "behav"
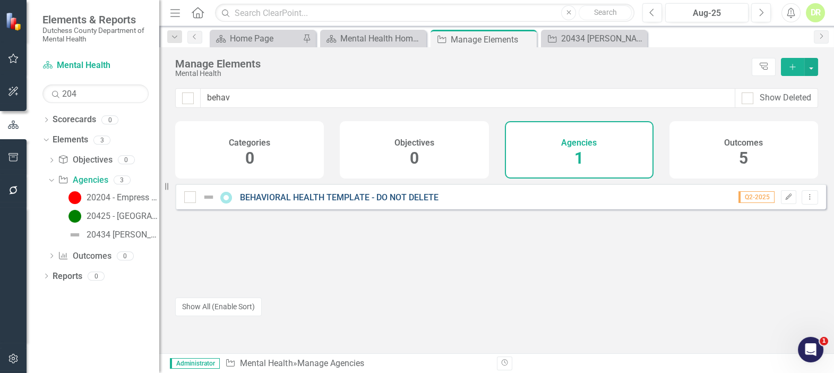
click at [255, 202] on link "BEHAVIORAL HEALTH TEMPLATE - DO NOT DELETE" at bounding box center [339, 197] width 198 height 10
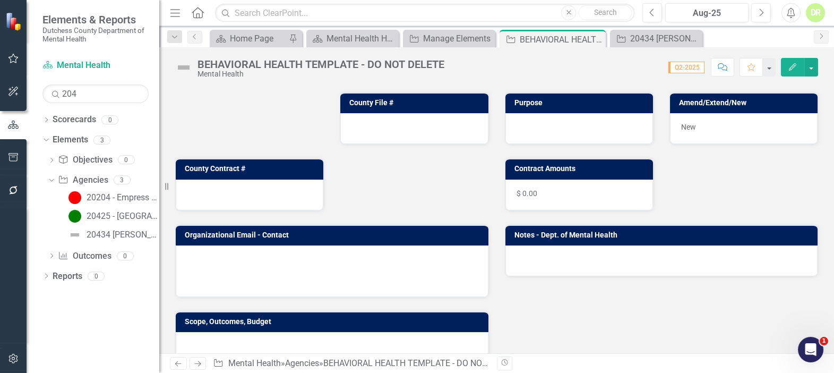
scroll to position [144, 0]
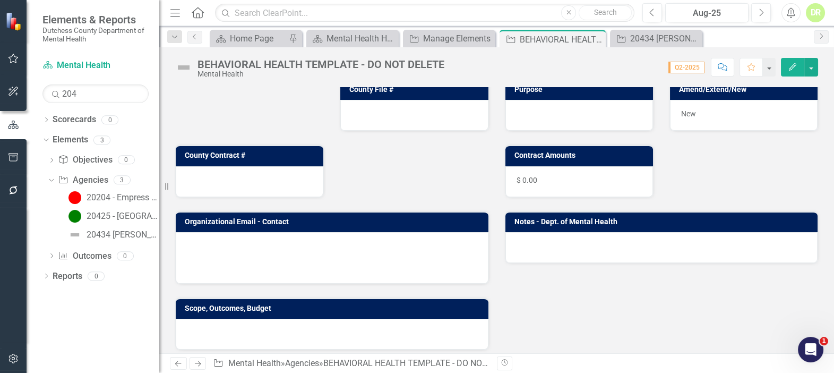
click at [219, 241] on td at bounding box center [237, 248] width 101 height 16
click at [219, 240] on td at bounding box center [237, 248] width 101 height 16
click at [218, 240] on td at bounding box center [237, 248] width 101 height 16
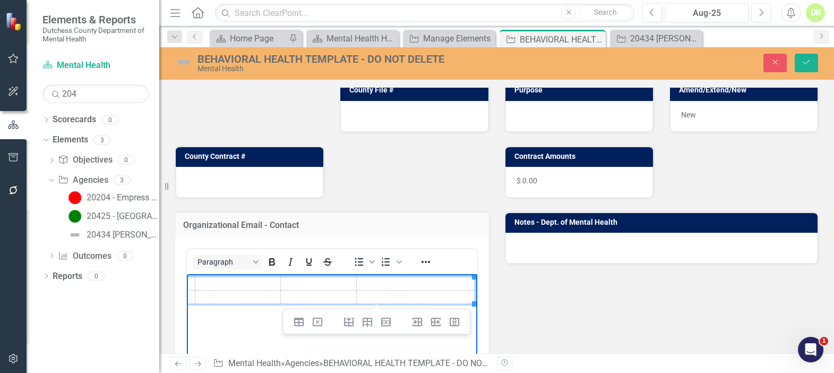
scroll to position [0, 100]
drag, startPoint x: 187, startPoint y: 281, endPoint x: 498, endPoint y: 298, distance: 312.0
click at [381, 298] on html at bounding box center [236, 352] width 290 height 159
click at [773, 62] on icon "Close" at bounding box center [775, 61] width 10 height 7
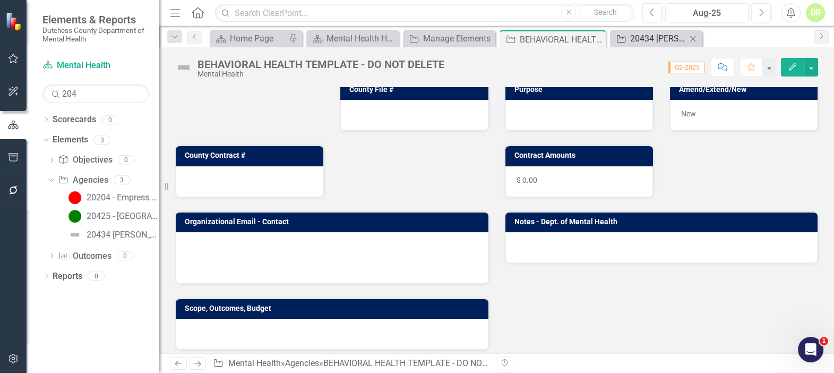
click at [661, 43] on div "20434 [PERSON_NAME] - Interpreter" at bounding box center [658, 38] width 56 height 13
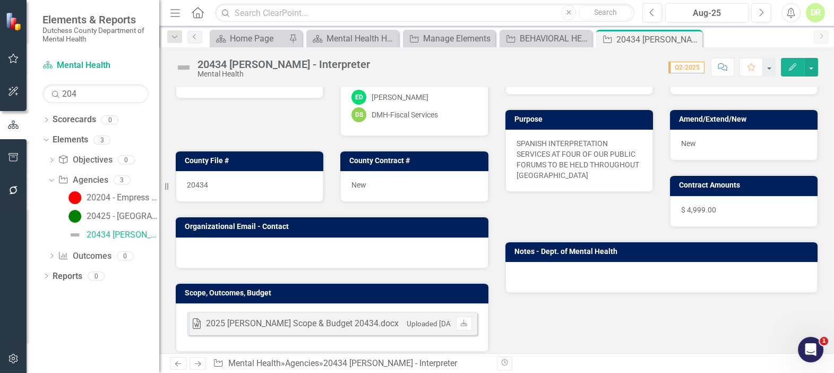
scroll to position [144, 0]
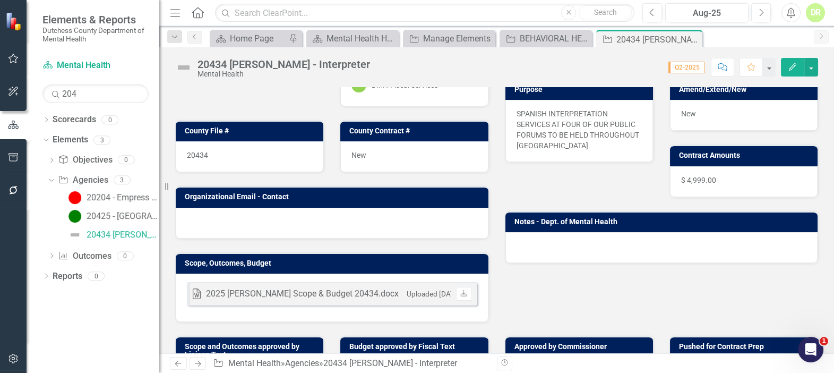
click at [206, 223] on div at bounding box center [332, 223] width 313 height 31
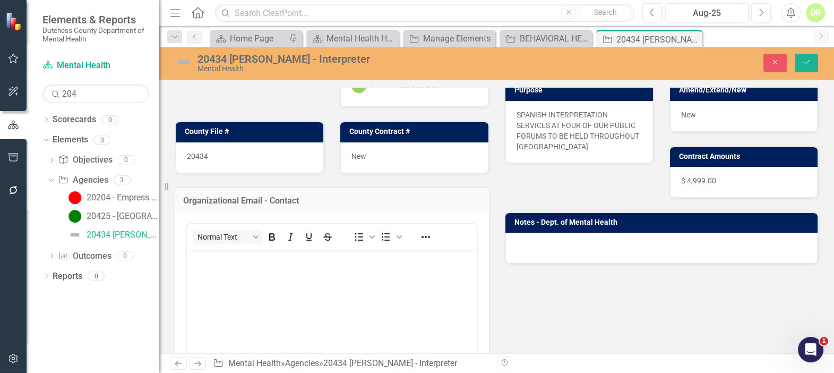
scroll to position [0, 0]
click at [213, 263] on p "Rich Text Area. Press ALT-0 for help." at bounding box center [331, 258] width 285 height 13
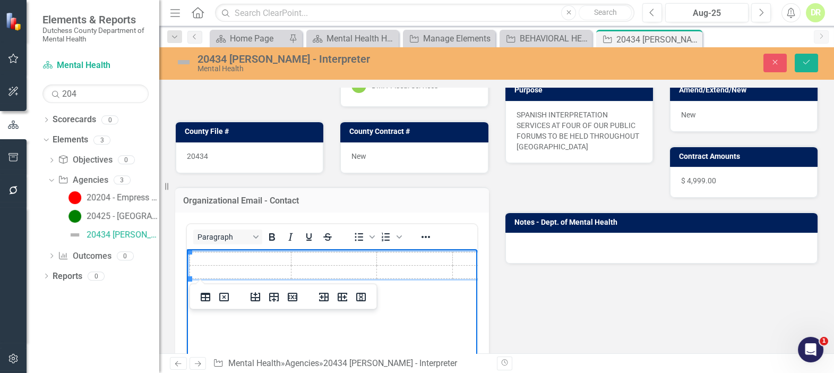
click at [209, 257] on td "Rich Text Area. Press ALT-0 for help." at bounding box center [240, 258] width 101 height 13
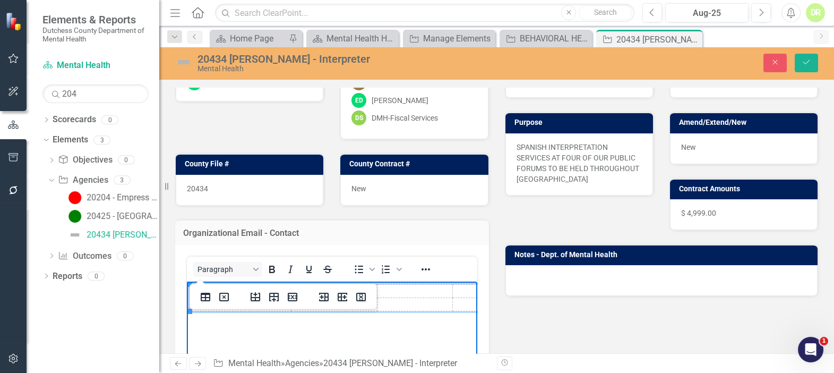
scroll to position [96, 0]
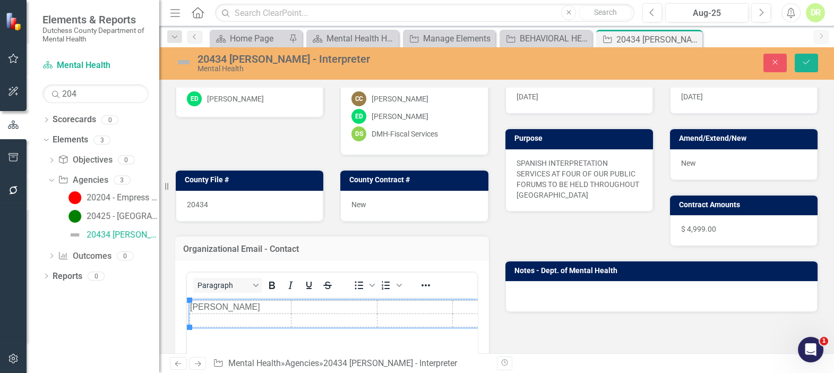
click at [482, 257] on div "Organizational Email - Contact" at bounding box center [332, 248] width 314 height 26
click at [461, 306] on td "Rich Text Area. Press ALT-0 for help." at bounding box center [512, 306] width 118 height 13
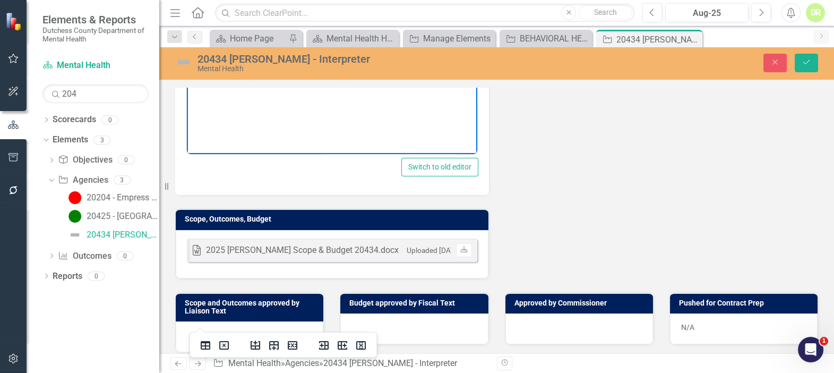
scroll to position [434, 0]
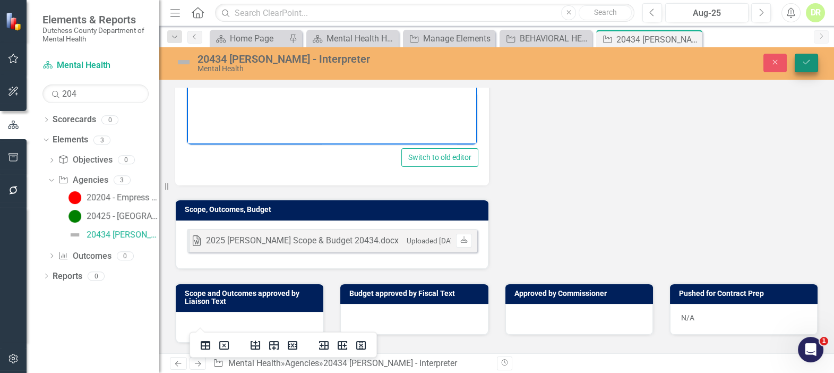
click at [805, 57] on button "Save" at bounding box center [805, 63] width 23 height 19
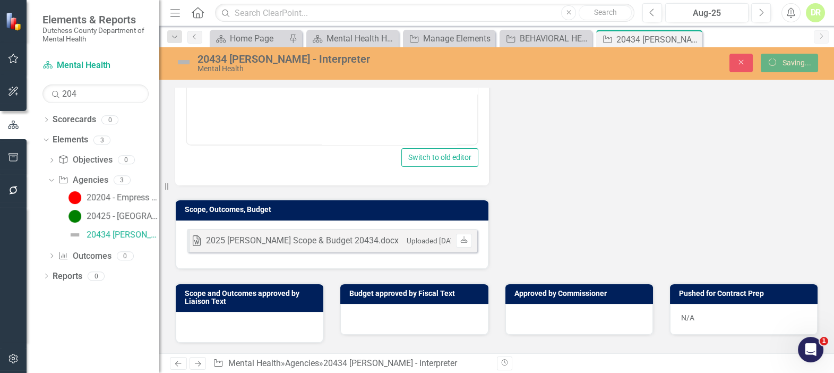
scroll to position [429, 0]
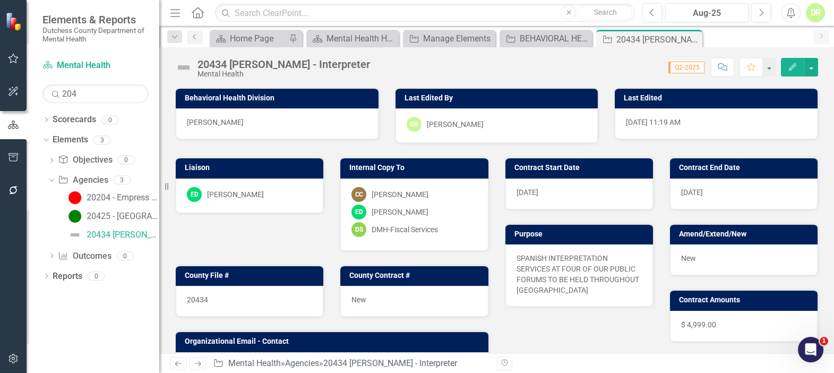
click at [434, 63] on div "Score: N/A Q2-2025 Completed Comment Favorite Edit" at bounding box center [596, 67] width 443 height 18
click at [434, 64] on div "Score: N/A Q2-2025 Completed Comment Favorite Edit" at bounding box center [596, 67] width 443 height 18
click at [370, 63] on div "20434 [PERSON_NAME] - Interpreter" at bounding box center [283, 64] width 172 height 12
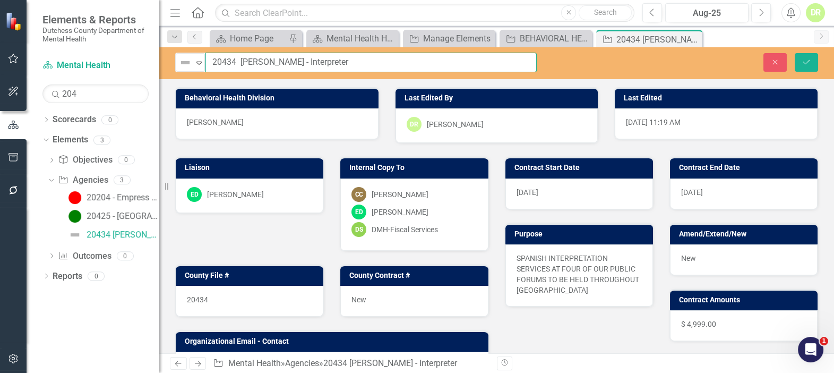
drag, startPoint x: 429, startPoint y: 63, endPoint x: 212, endPoint y: 58, distance: 217.7
click at [212, 58] on input "20434 [PERSON_NAME] - Interpreter" at bounding box center [370, 63] width 331 height 20
click at [198, 63] on icon "Expand" at bounding box center [199, 62] width 11 height 8
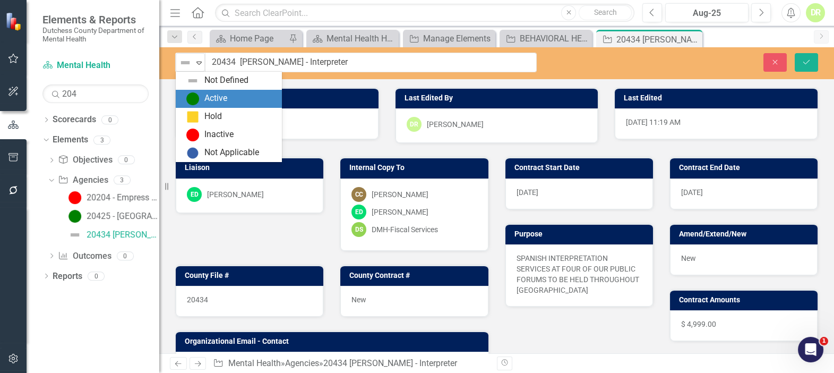
click at [192, 97] on img at bounding box center [192, 98] width 13 height 13
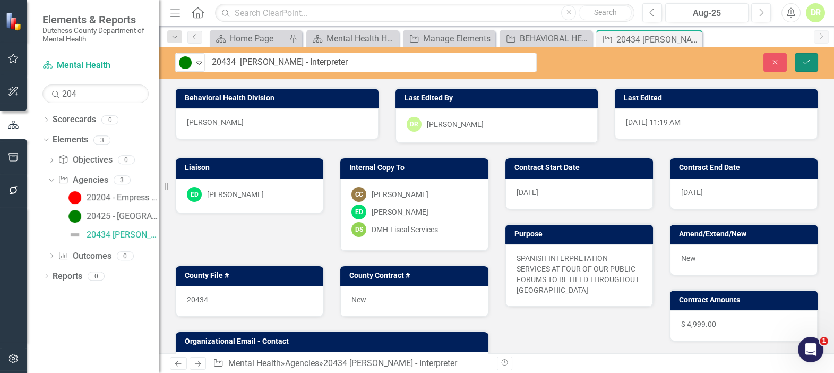
click at [803, 62] on icon "Save" at bounding box center [806, 61] width 10 height 7
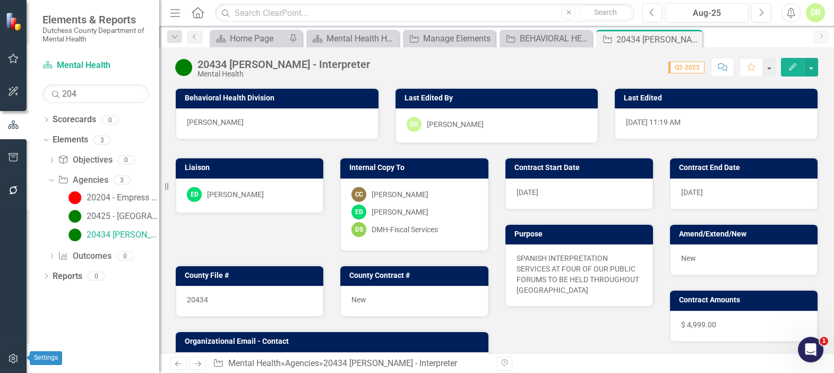
click at [7, 358] on button "button" at bounding box center [14, 359] width 24 height 22
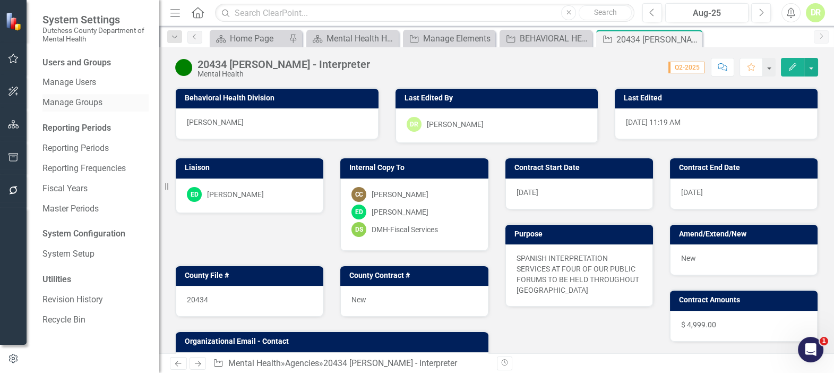
drag, startPoint x: 85, startPoint y: 101, endPoint x: 101, endPoint y: 101, distance: 15.9
click at [85, 101] on link "Manage Groups" at bounding box center [95, 103] width 106 height 12
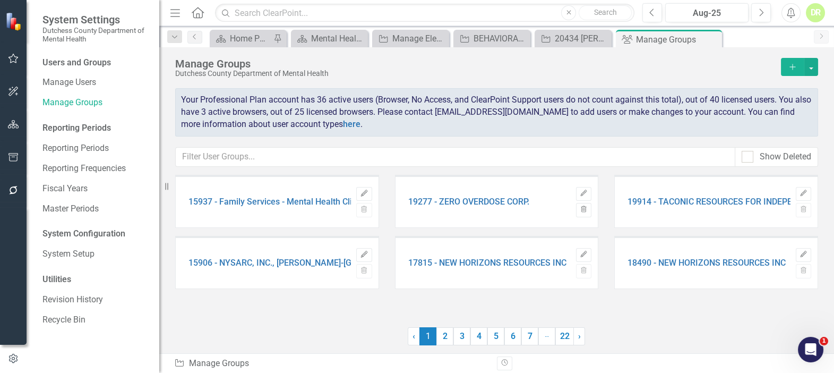
click at [790, 64] on icon "Add" at bounding box center [793, 66] width 10 height 7
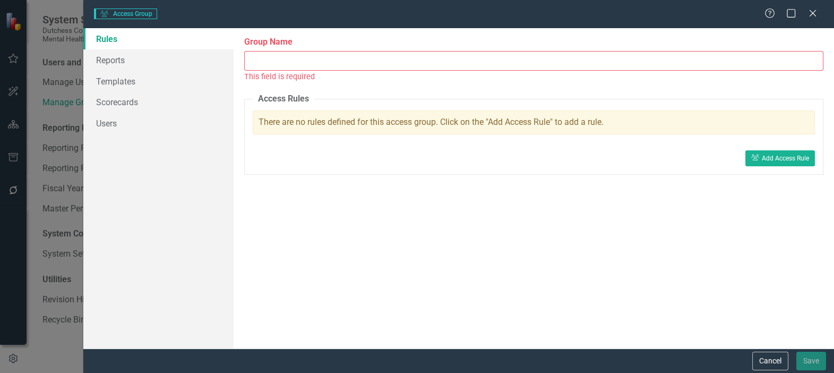
click at [283, 55] on input "Group Name" at bounding box center [533, 61] width 579 height 20
paste input "20434 [PERSON_NAME] - Interpreter"
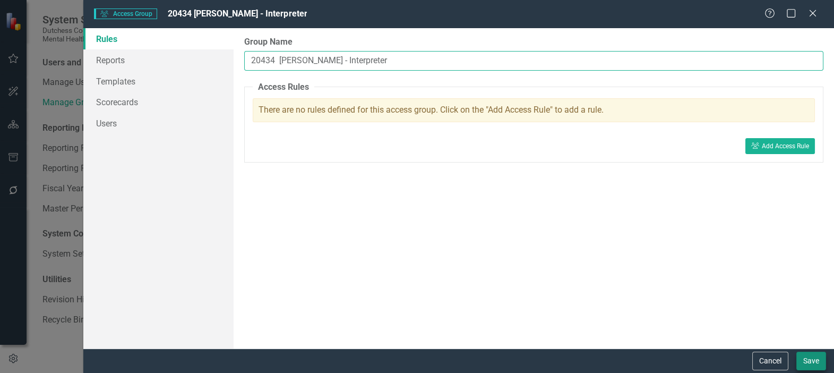
type input "20434 [PERSON_NAME] - Interpreter"
click at [816, 361] on button "Save" at bounding box center [811, 360] width 30 height 19
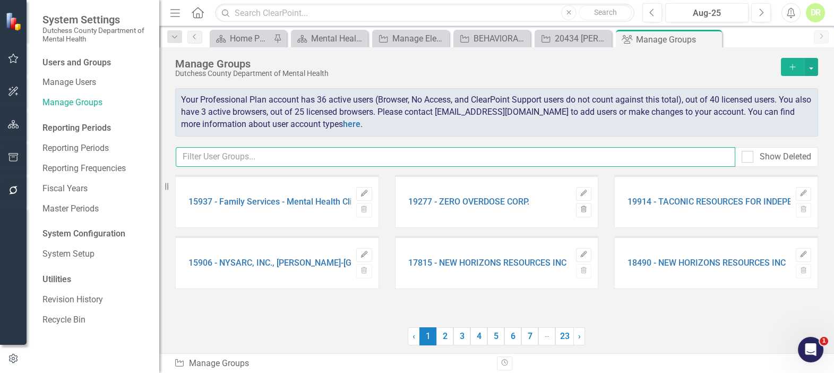
click at [348, 155] on input "text" at bounding box center [455, 157] width 559 height 20
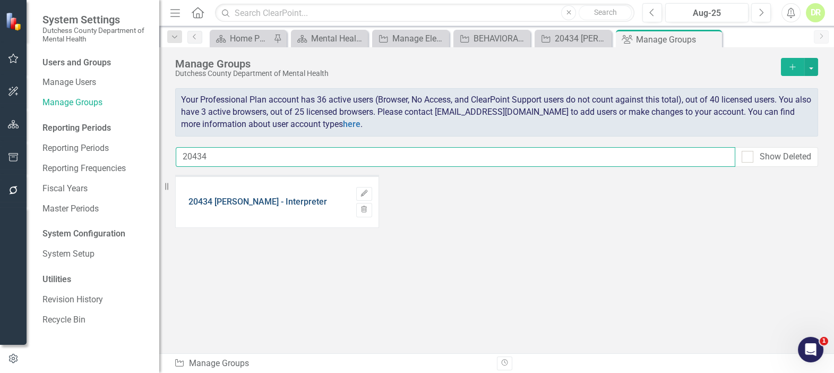
type input "20434"
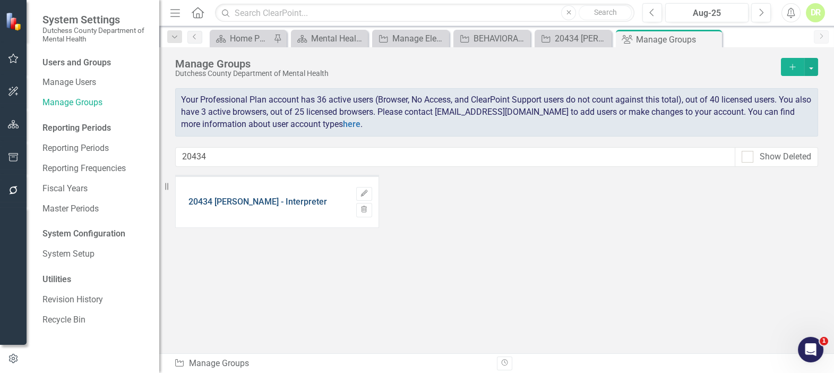
click at [308, 198] on link "20434 [PERSON_NAME] - Interpreter" at bounding box center [257, 202] width 139 height 10
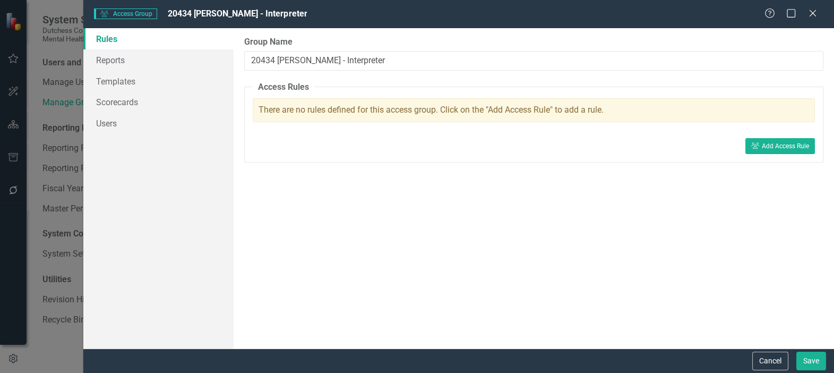
click at [103, 40] on link "Rules" at bounding box center [158, 38] width 150 height 21
click at [786, 142] on div "Add Access Rule" at bounding box center [785, 145] width 47 height 7
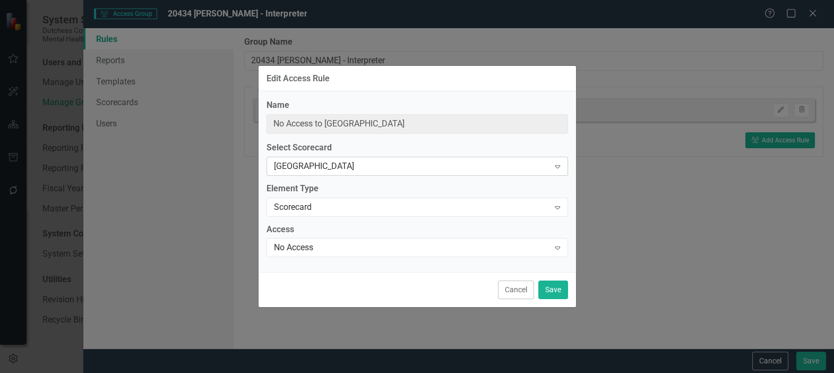
click at [310, 166] on div "[GEOGRAPHIC_DATA]" at bounding box center [411, 166] width 275 height 12
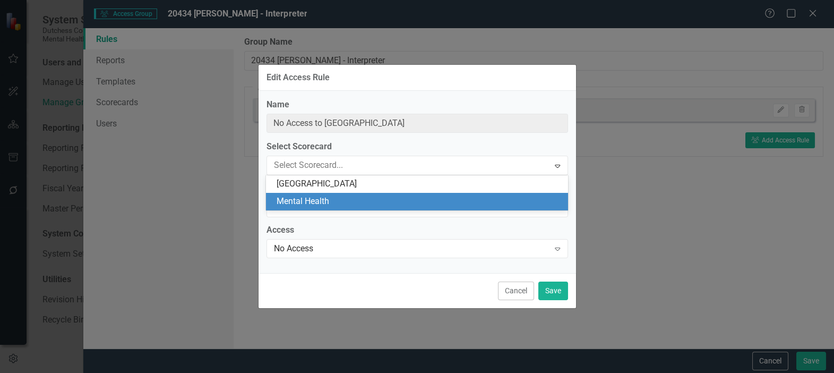
click at [315, 201] on div "Mental Health" at bounding box center [418, 201] width 284 height 12
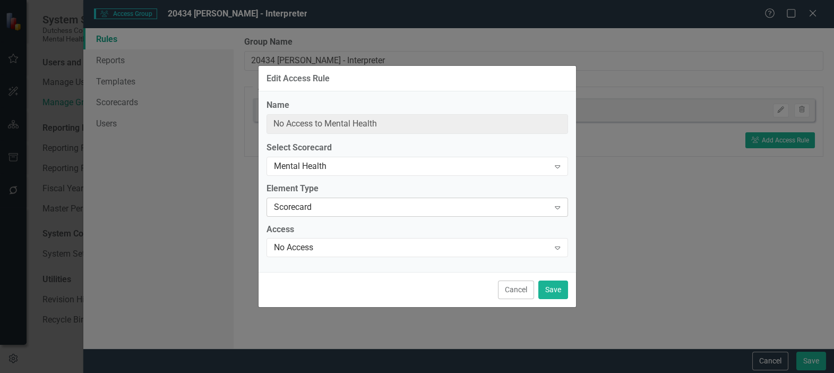
click at [309, 204] on div "Scorecard" at bounding box center [411, 207] width 275 height 12
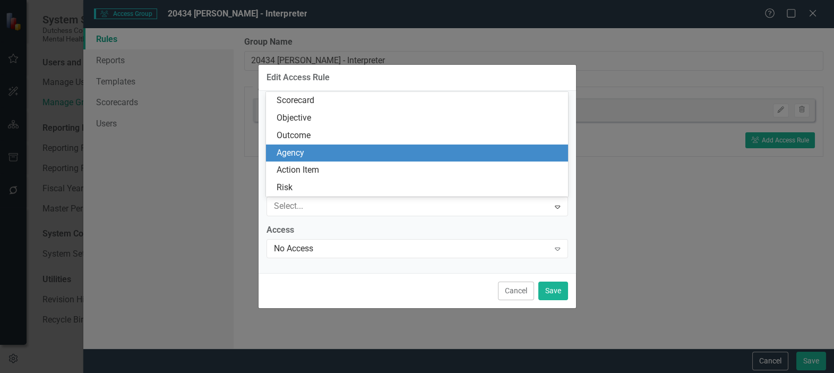
click at [298, 153] on div "Agency" at bounding box center [418, 153] width 284 height 12
type input "No Access to all Initiatives in Mental Health"
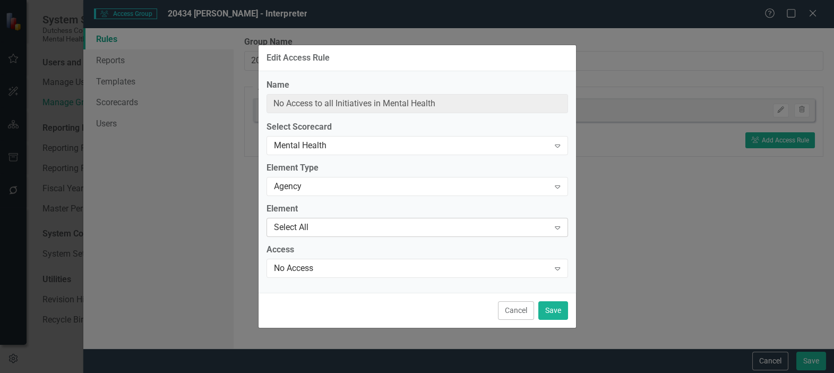
click at [295, 230] on div "Select All" at bounding box center [411, 227] width 275 height 12
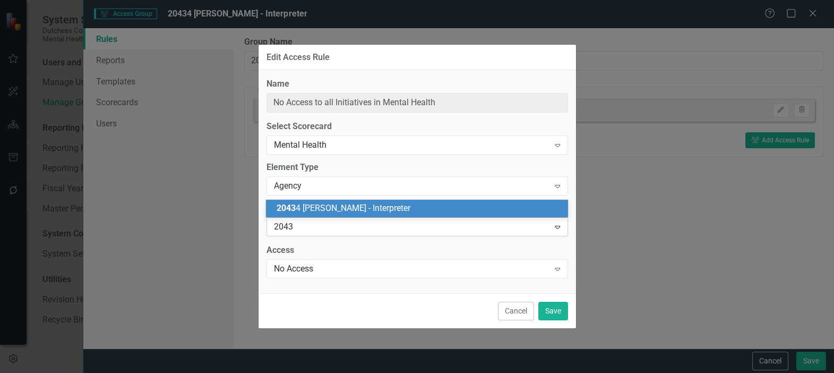
type input "20434"
click at [325, 204] on span "20434 [PERSON_NAME] - Interpreter" at bounding box center [342, 208] width 132 height 10
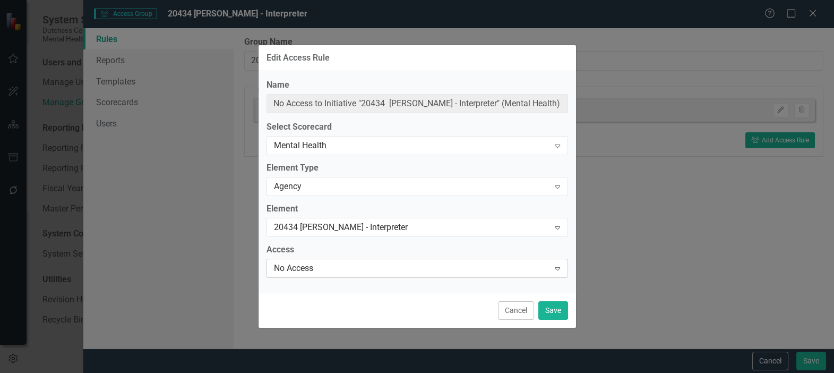
click at [288, 269] on div "No Access" at bounding box center [411, 268] width 275 height 12
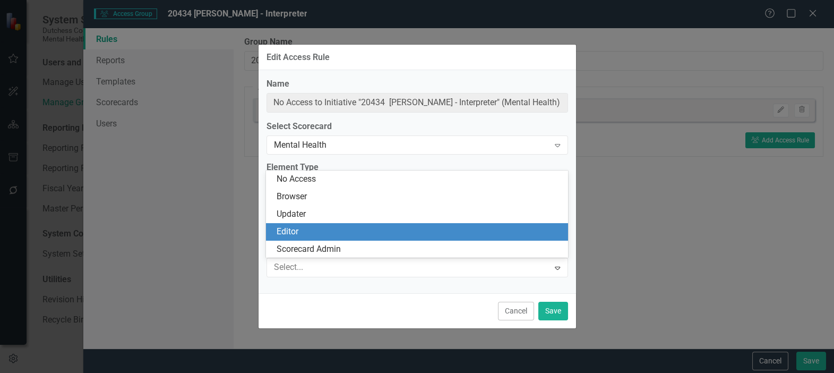
click at [301, 227] on div "Editor" at bounding box center [418, 232] width 284 height 12
type input "Editor of Initiative "20434 [PERSON_NAME] - Interpreter" (Mental Health)"
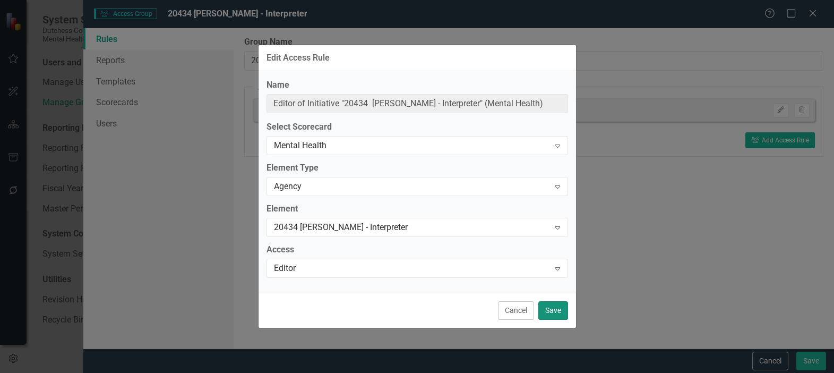
click at [548, 309] on button "Save" at bounding box center [553, 310] width 30 height 19
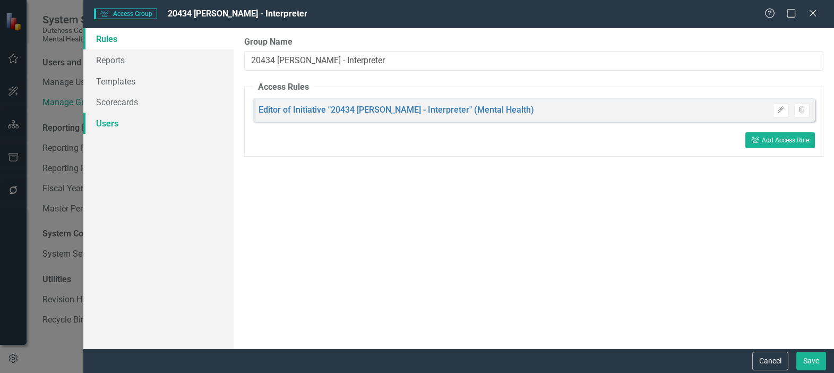
click at [108, 120] on link "Users" at bounding box center [158, 123] width 150 height 21
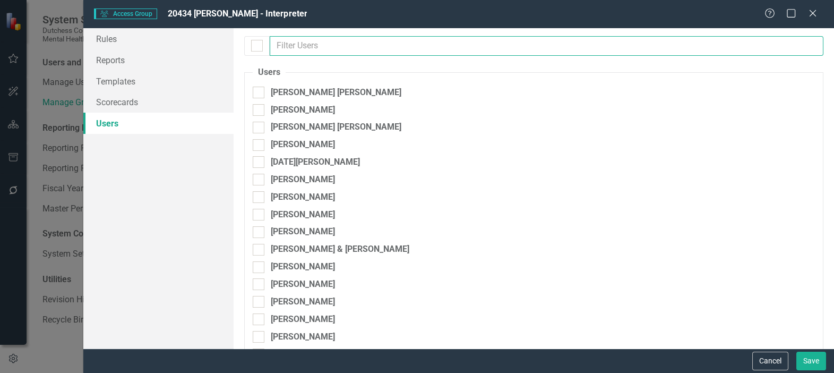
click at [375, 45] on input "text" at bounding box center [547, 46] width 554 height 20
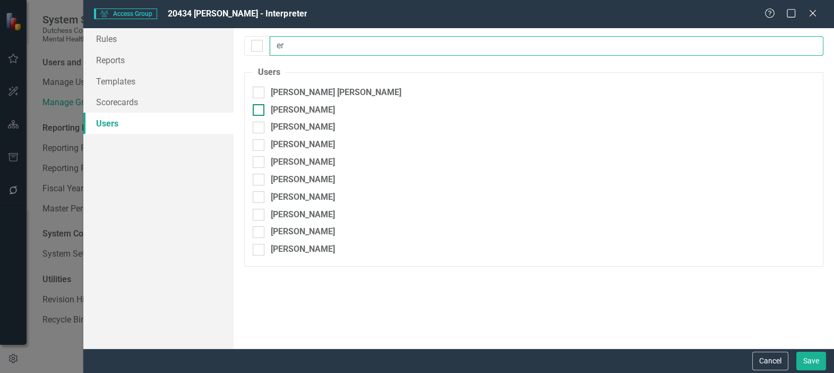
type input "er"
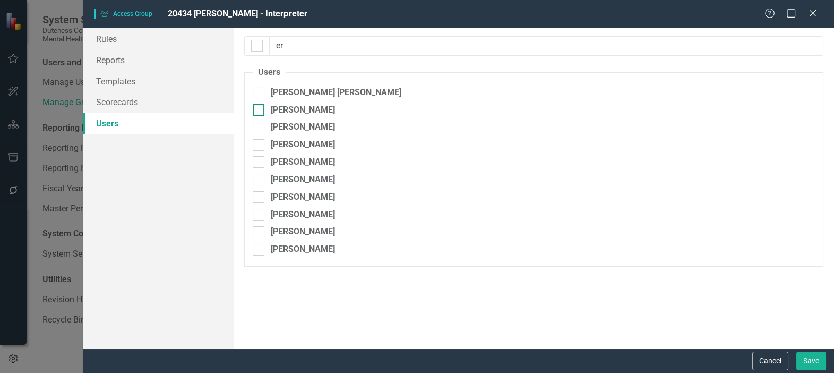
click at [260, 109] on div at bounding box center [259, 110] width 12 height 12
click at [260, 109] on input "[PERSON_NAME]" at bounding box center [256, 107] width 7 height 7
checkbox input "true"
click at [815, 355] on button "Save" at bounding box center [811, 360] width 30 height 19
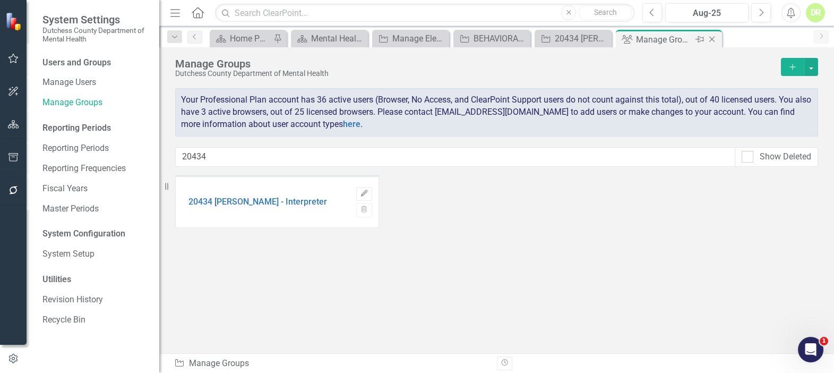
click at [713, 38] on icon "Close" at bounding box center [711, 39] width 11 height 8
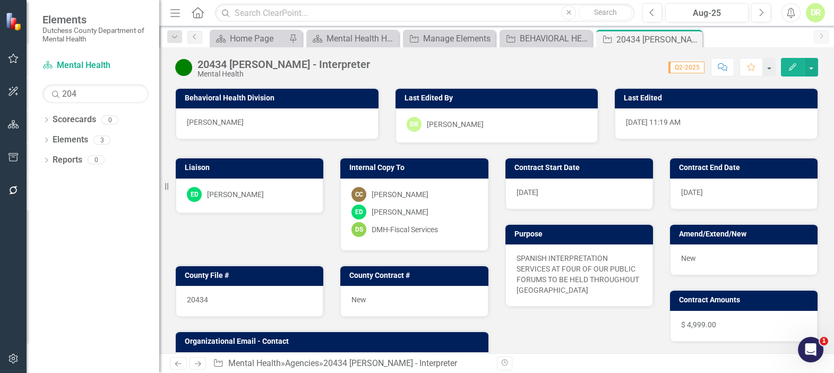
click at [723, 64] on icon "Comment" at bounding box center [723, 66] width 10 height 7
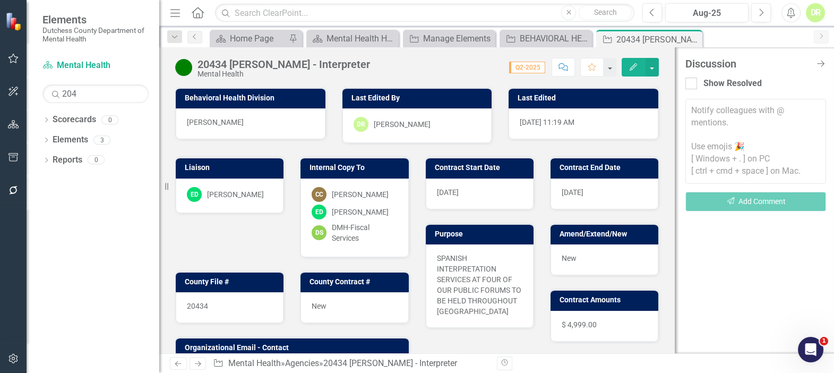
click at [707, 106] on textarea at bounding box center [755, 141] width 141 height 85
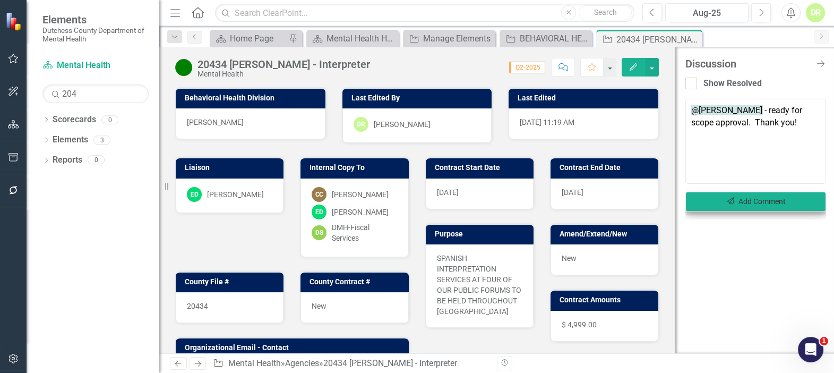
type textarea "@[PERSON_NAME] - ready for scope approval. Thank you!"
click at [749, 201] on button "Send Add Comment" at bounding box center [755, 202] width 141 height 20
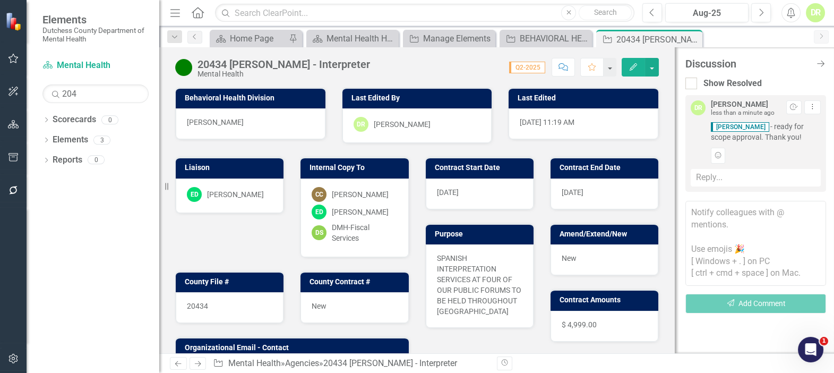
drag, startPoint x: 824, startPoint y: 61, endPoint x: 595, endPoint y: 53, distance: 228.3
click at [821, 61] on icon "Close Discussion Bar" at bounding box center [820, 63] width 11 height 8
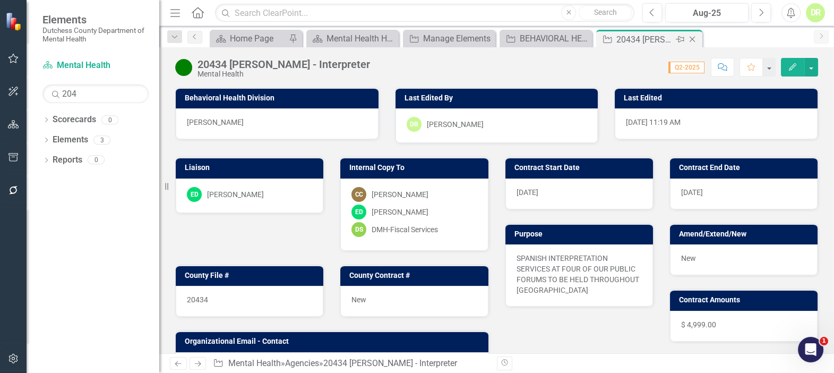
click at [692, 37] on icon "Close" at bounding box center [692, 39] width 11 height 8
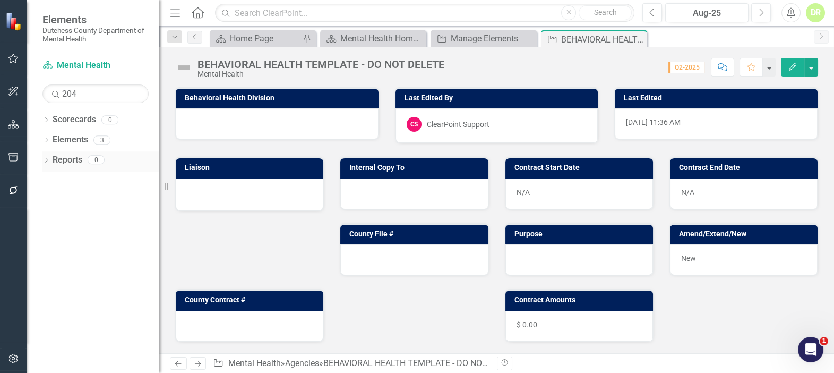
click at [75, 158] on link "Reports" at bounding box center [68, 160] width 30 height 12
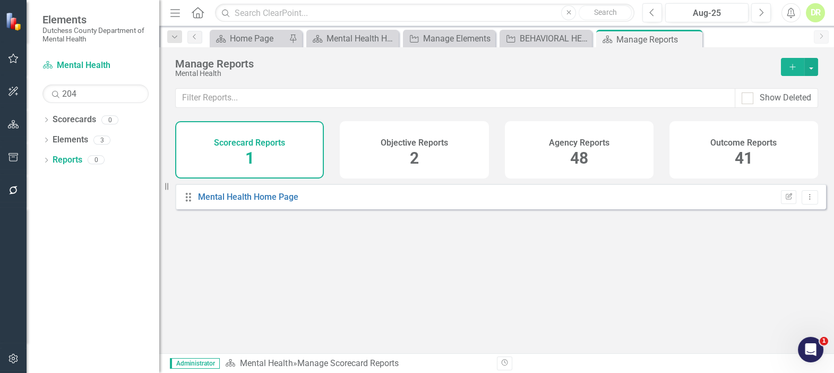
click at [601, 143] on h4 "Agency Reports" at bounding box center [579, 143] width 61 height 10
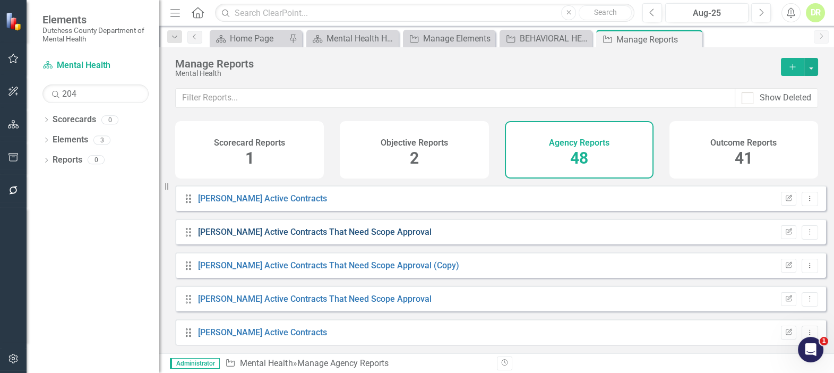
scroll to position [434, 0]
click at [262, 269] on link "[PERSON_NAME] Active Contracts That Need Scope Approval (Copy)" at bounding box center [328, 264] width 261 height 10
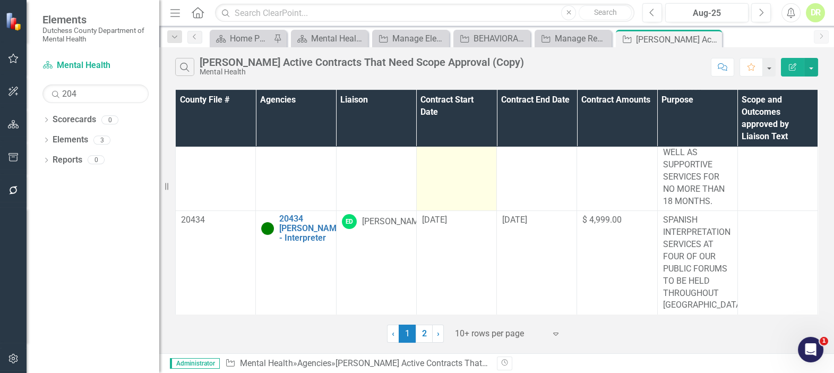
scroll to position [772, 0]
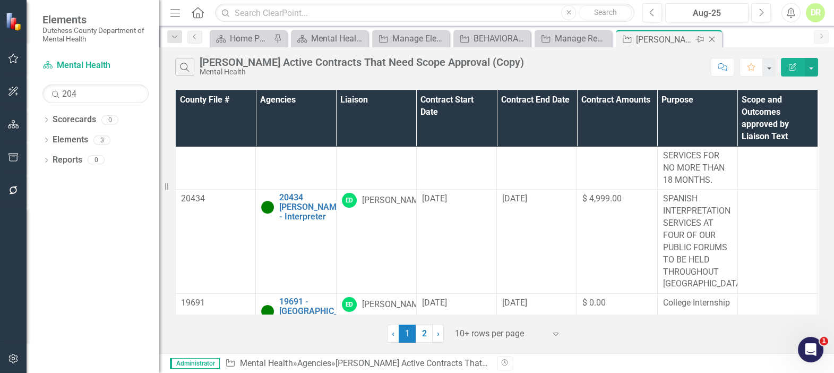
click at [710, 40] on icon "Close" at bounding box center [711, 39] width 11 height 8
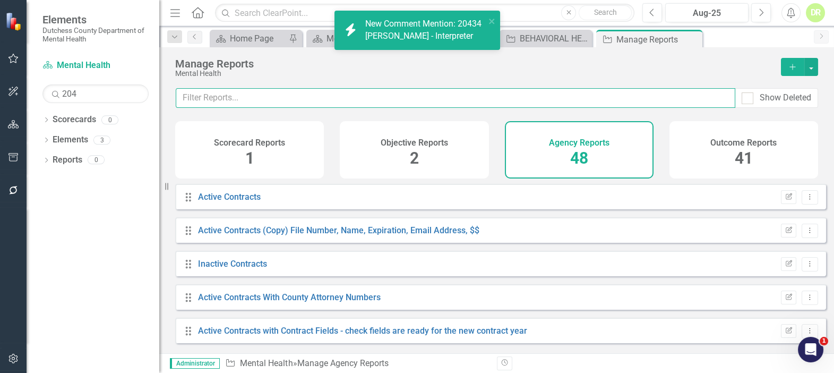
click at [192, 96] on input "text" at bounding box center [455, 98] width 559 height 20
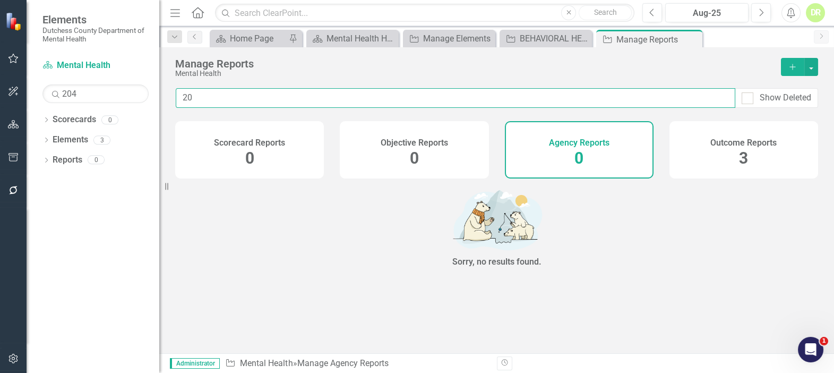
type input "2"
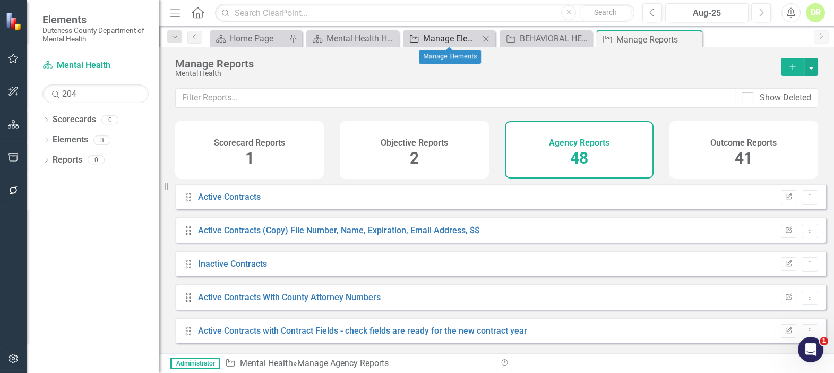
click at [476, 32] on div "Manage Elements" at bounding box center [451, 38] width 56 height 13
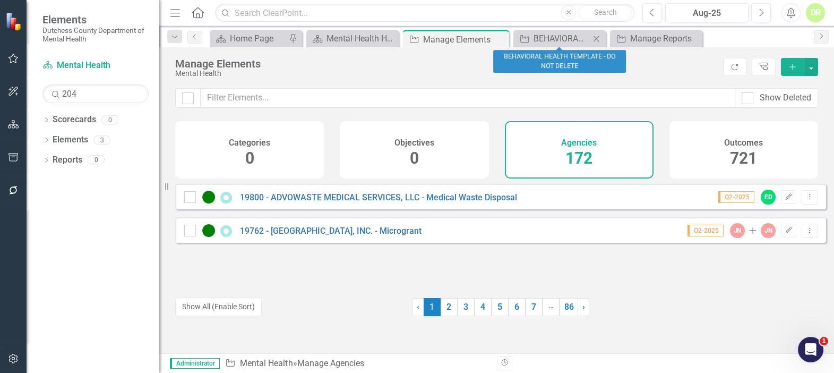
click at [593, 34] on div "Close" at bounding box center [596, 38] width 13 height 13
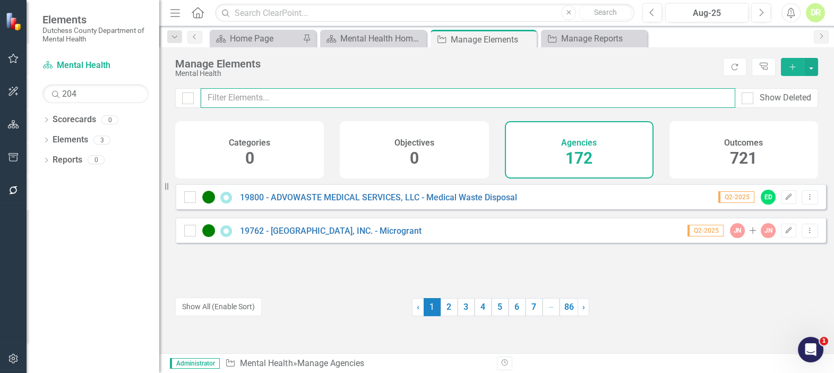
click at [292, 95] on input "text" at bounding box center [468, 98] width 534 height 20
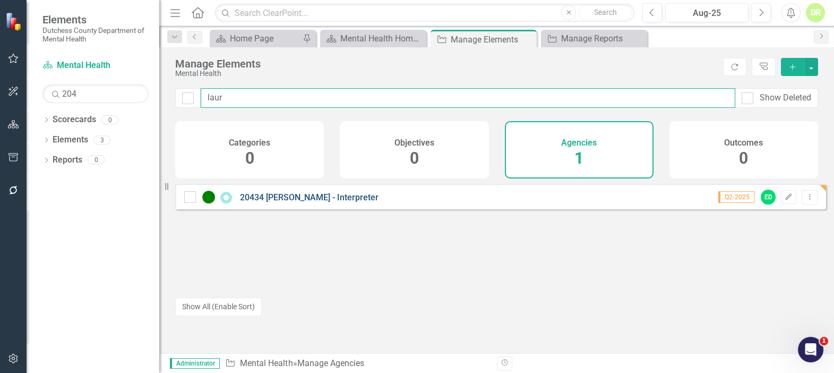
type input "laur"
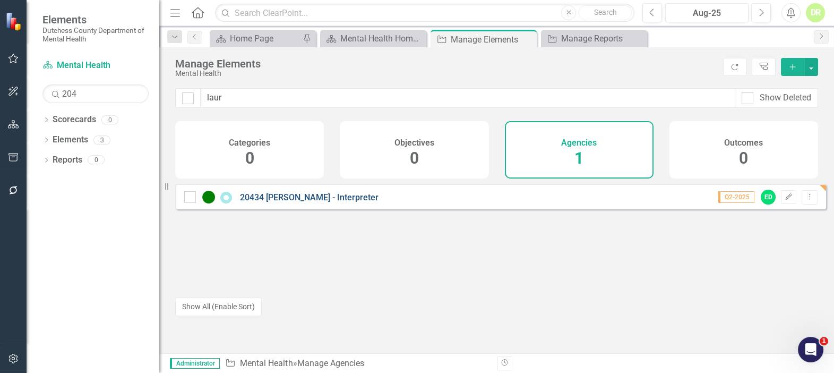
click at [300, 202] on link "20434 [PERSON_NAME] - Interpreter" at bounding box center [309, 197] width 139 height 10
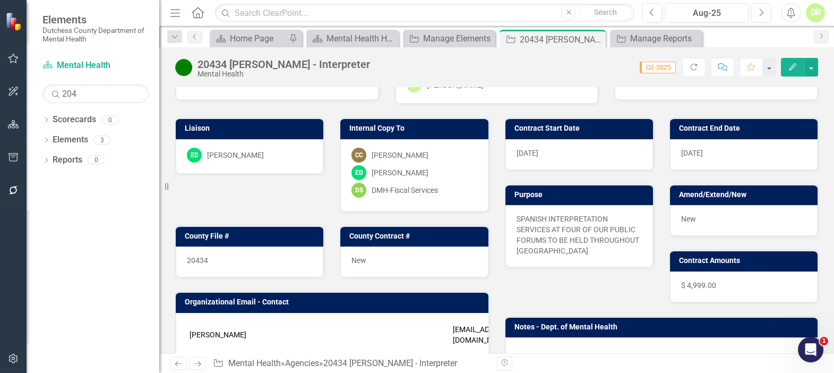
scroll to position [193, 0]
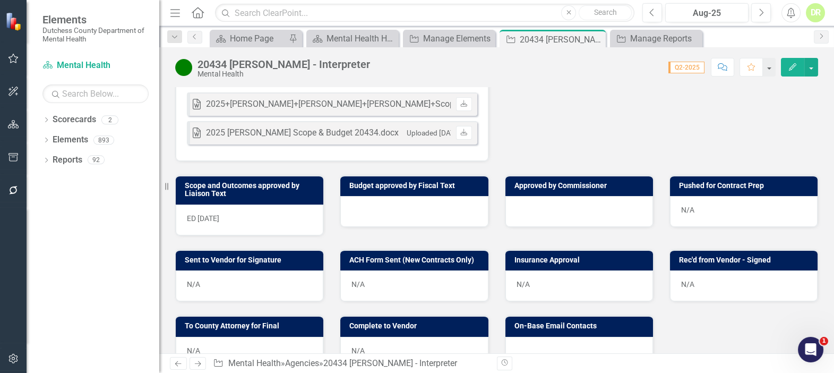
scroll to position [317, 0]
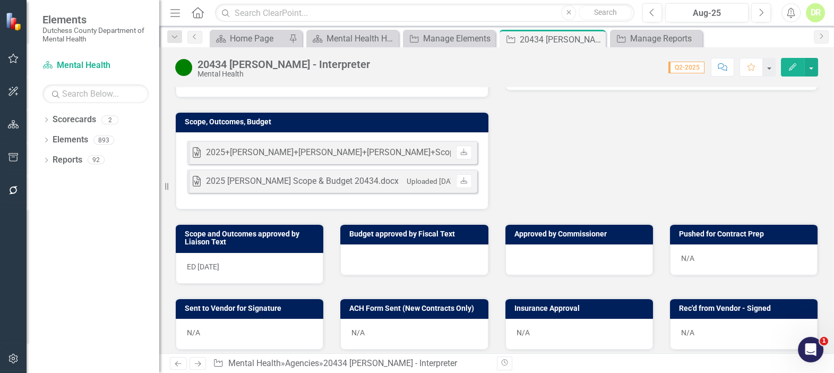
click at [388, 192] on div "Word 2025+Laura+Montoya+Heredia+Scope+&+Budget+20434 (1).docx Uploaded Sep 22, …" at bounding box center [332, 170] width 313 height 77
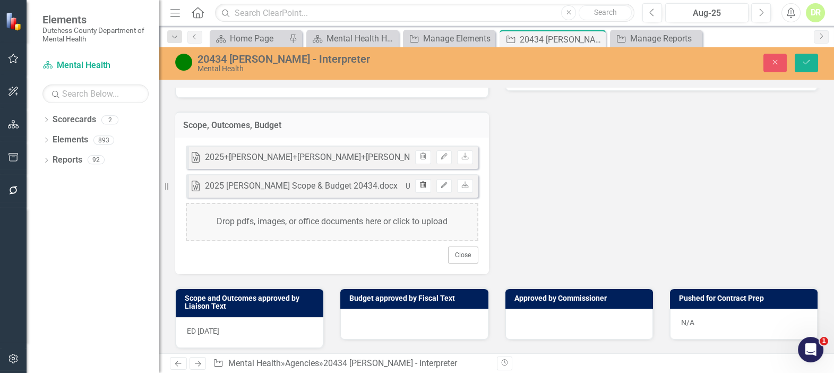
click at [419, 182] on icon "Trash" at bounding box center [423, 185] width 8 height 6
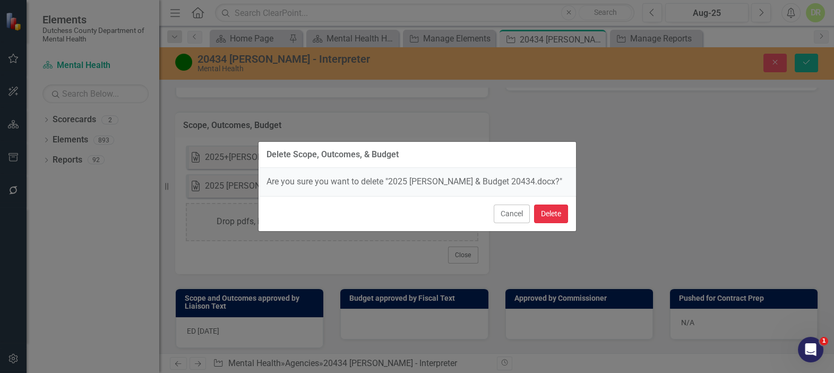
click at [553, 215] on button "Delete" at bounding box center [551, 213] width 34 height 19
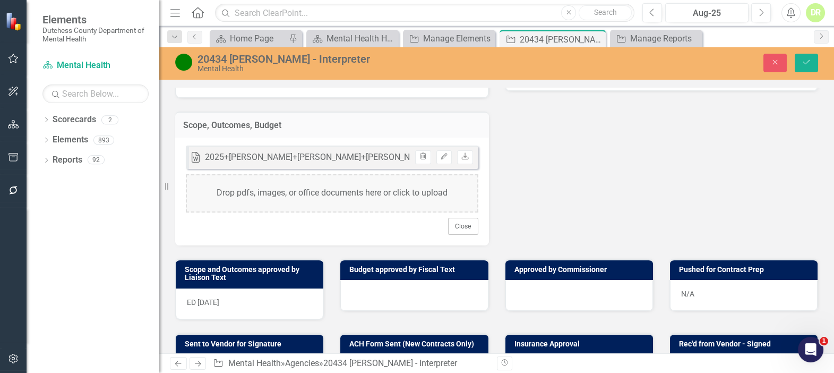
click at [463, 153] on icon "Download" at bounding box center [465, 156] width 8 height 6
click at [440, 153] on icon "Edit" at bounding box center [444, 156] width 8 height 6
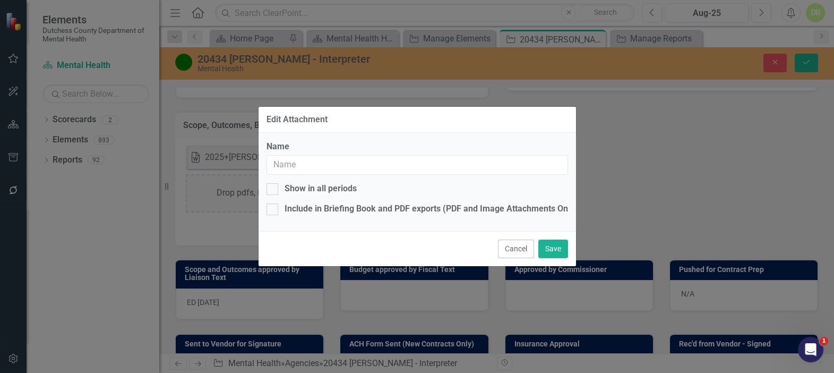
type input "2025+Laura+Montoya+Heredia+Scope+&+Budget+20434 (1).docx"
checkbox input "true"
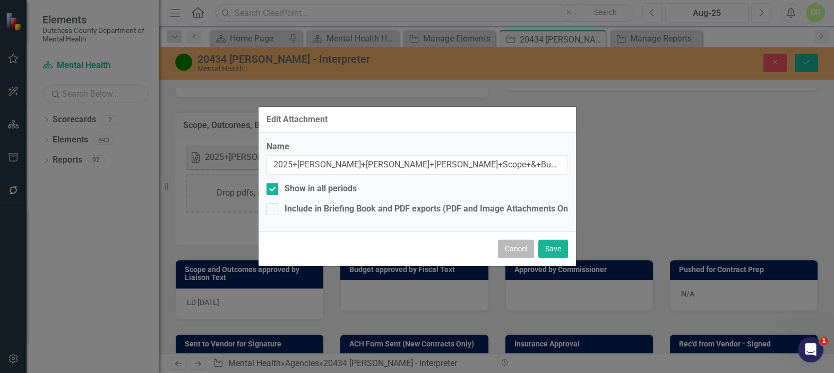
click at [512, 244] on button "Cancel" at bounding box center [516, 248] width 36 height 19
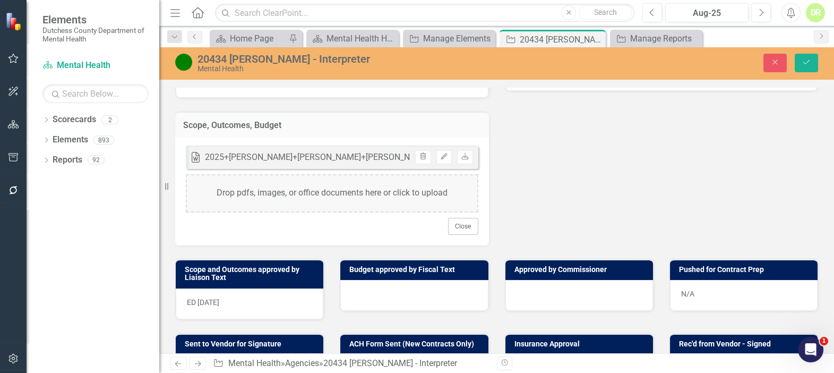
drag, startPoint x: 253, startPoint y: 153, endPoint x: -53, endPoint y: 358, distance: 368.0
click at [0, 358] on html "Elements Dutchess County Department of Mental Health Scorecard Mental Health Se…" at bounding box center [417, 186] width 834 height 373
drag, startPoint x: 204, startPoint y: 151, endPoint x: 0, endPoint y: 355, distance: 288.2
click at [0, 357] on html "Elements Dutchess County Department of Mental Health Scorecard Mental Health Se…" at bounding box center [417, 186] width 834 height 373
drag, startPoint x: 232, startPoint y: 152, endPoint x: 223, endPoint y: 154, distance: 9.3
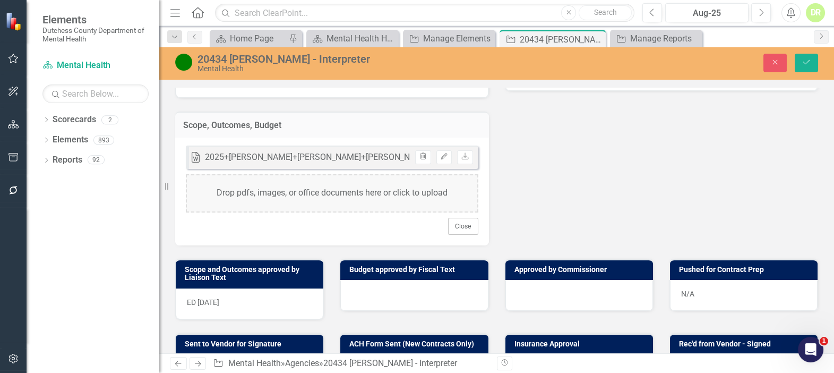
click at [231, 152] on div "2025+Laura+Montoya+Heredia+Scope+&+Budget+20434 (1).docx" at bounding box center [383, 157] width 356 height 12
click at [463, 153] on icon "Download" at bounding box center [465, 156] width 8 height 6
click at [774, 59] on icon "Close" at bounding box center [775, 61] width 10 height 7
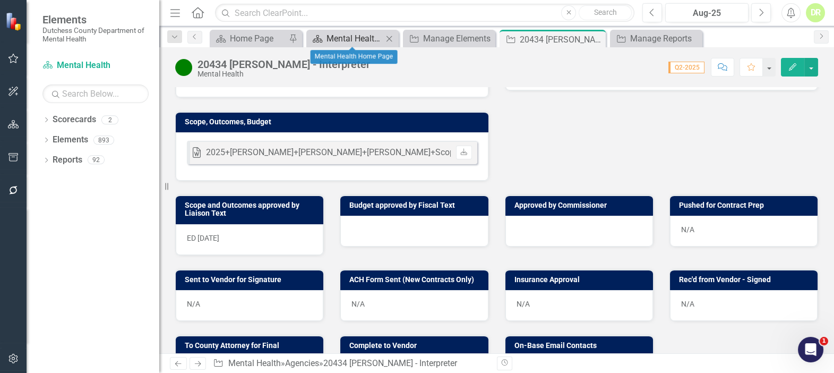
click at [348, 38] on div "Mental Health Home Page" at bounding box center [354, 38] width 56 height 13
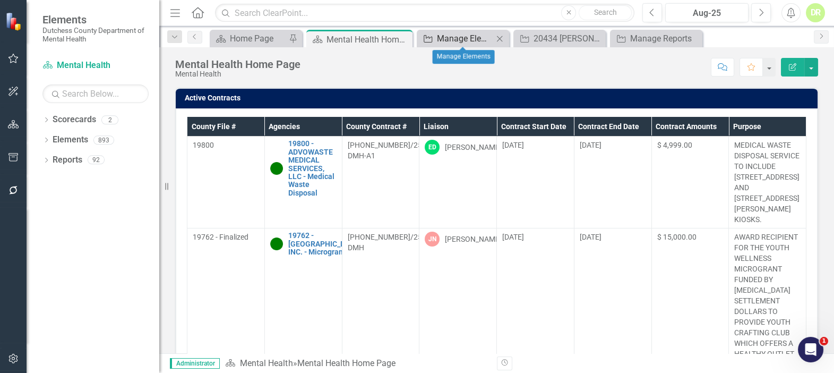
click at [483, 33] on div "Manage Elements" at bounding box center [465, 38] width 56 height 13
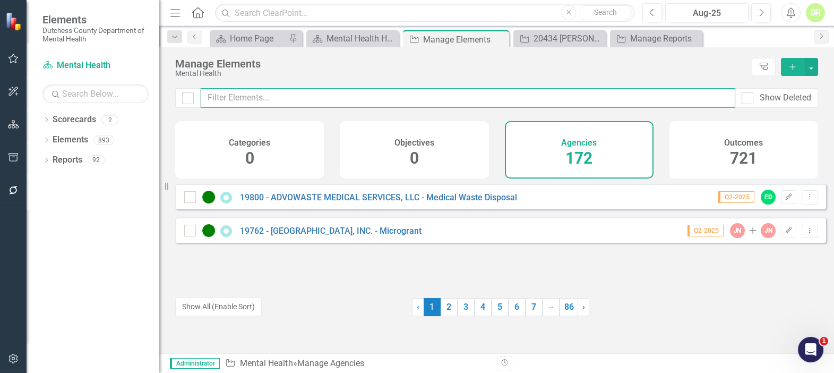
click at [312, 99] on input "text" at bounding box center [468, 98] width 534 height 20
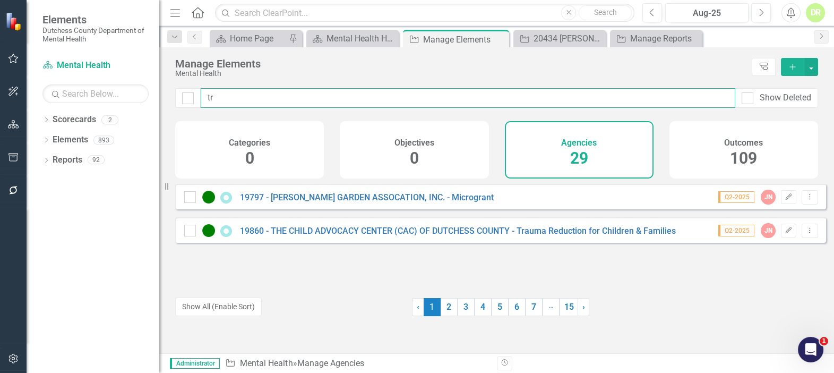
type input "t"
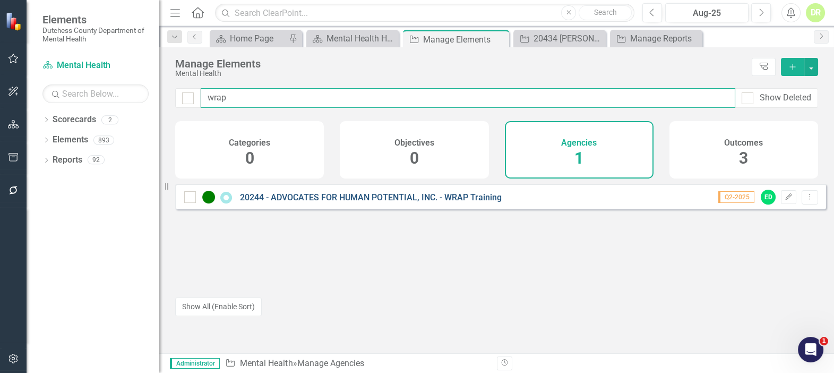
type input "wrap"
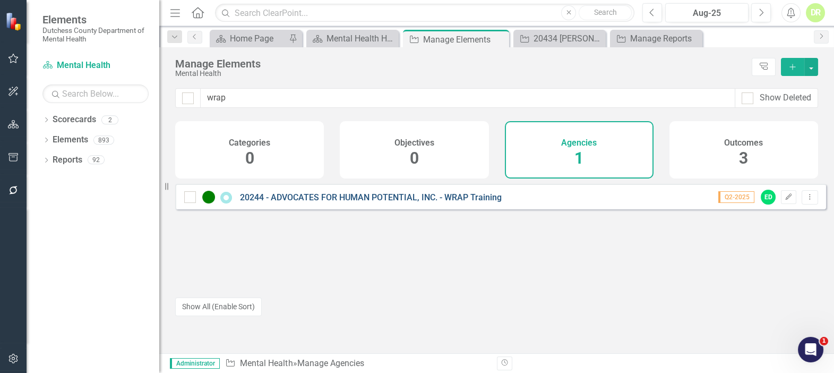
click at [355, 202] on link "20244 - ADVOCATES FOR HUMAN POTENTIAL, INC. - WRAP Training" at bounding box center [371, 197] width 262 height 10
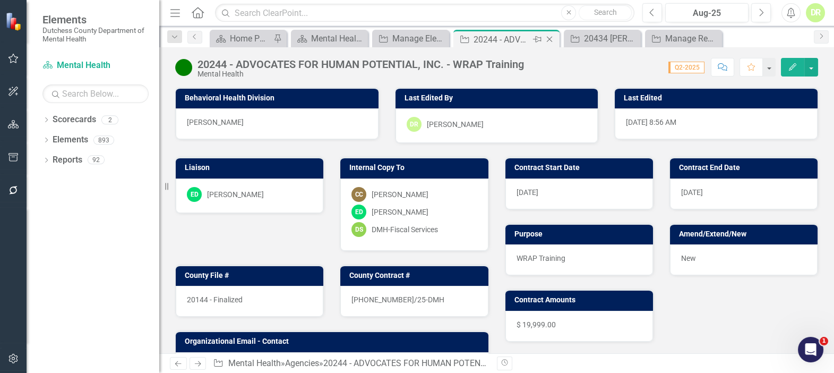
click at [549, 38] on icon at bounding box center [550, 40] width 6 height 6
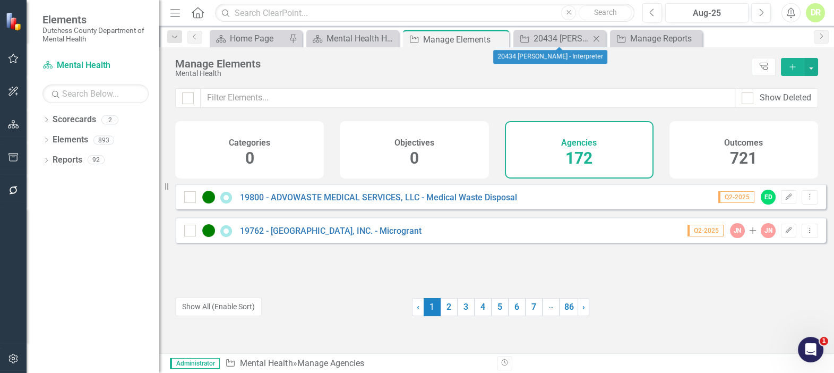
click at [597, 37] on icon "Close" at bounding box center [596, 38] width 11 height 8
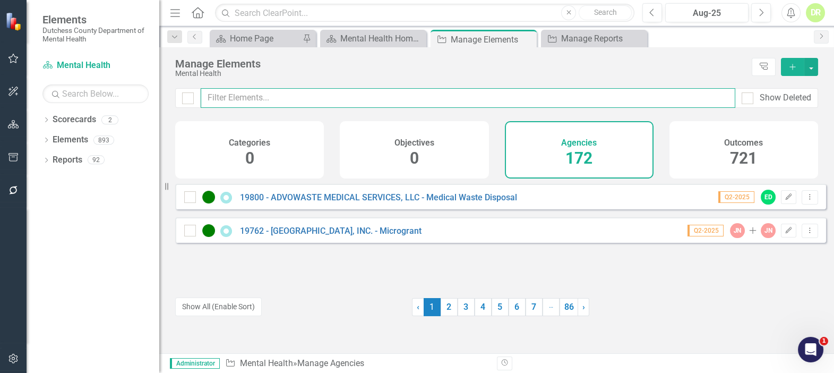
click at [241, 104] on input "text" at bounding box center [468, 98] width 534 height 20
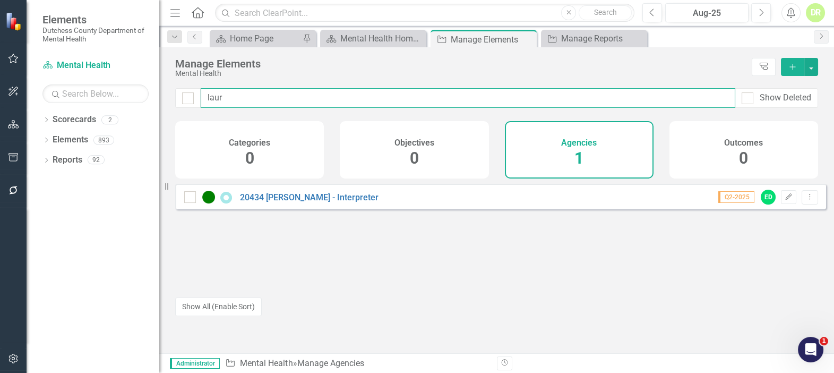
type input "laur"
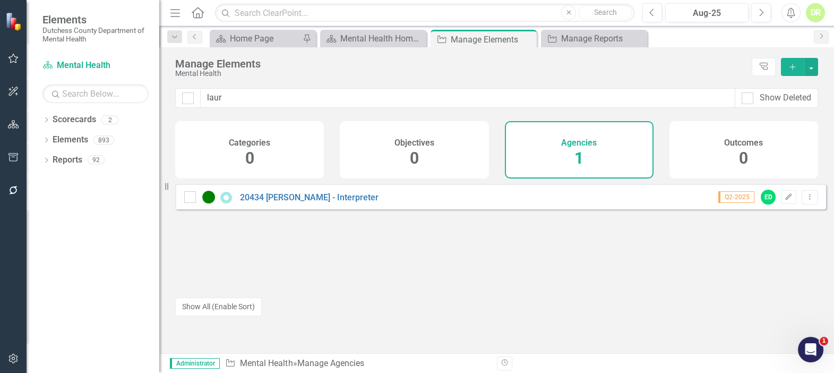
click at [282, 194] on div "20434 LAURA MONTOYA HEREDIA - Interpreter Q2-2025 ED Edit Dropdown Menu" at bounding box center [500, 196] width 651 height 25
click at [283, 202] on link "20434 [PERSON_NAME] - Interpreter" at bounding box center [309, 197] width 139 height 10
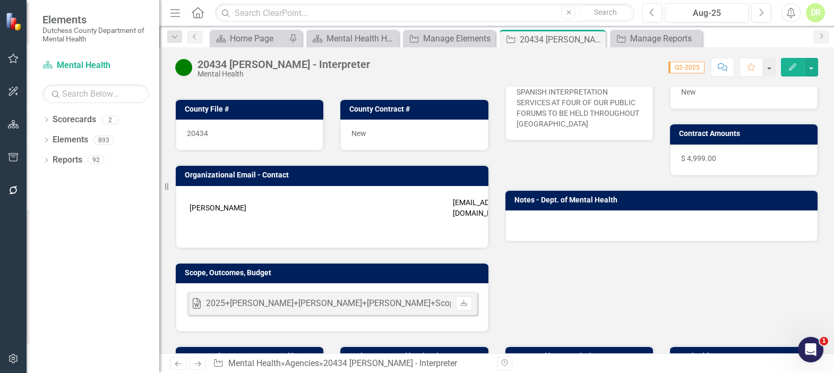
scroll to position [193, 0]
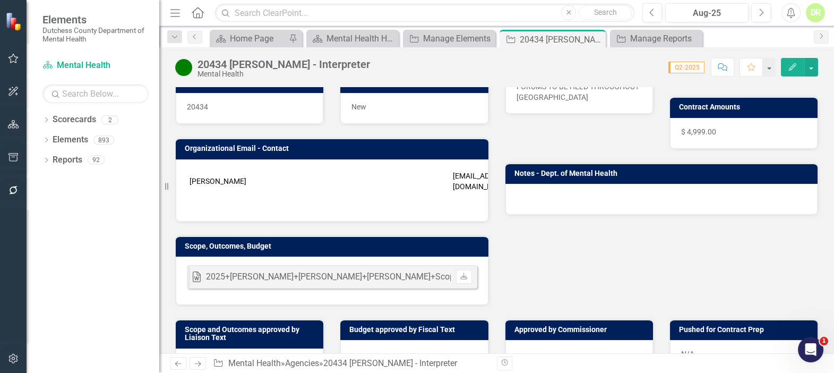
click at [326, 290] on div "Word 2025+Laura+Montoya+Heredia+Scope+&+Budget+20434 (1).docx Uploaded Sep 22, …" at bounding box center [332, 280] width 313 height 48
click at [325, 289] on div "Word 2025+Laura+Montoya+Heredia+Scope+&+Budget+20434 (1).docx Uploaded Sep 22, …" at bounding box center [332, 280] width 313 height 48
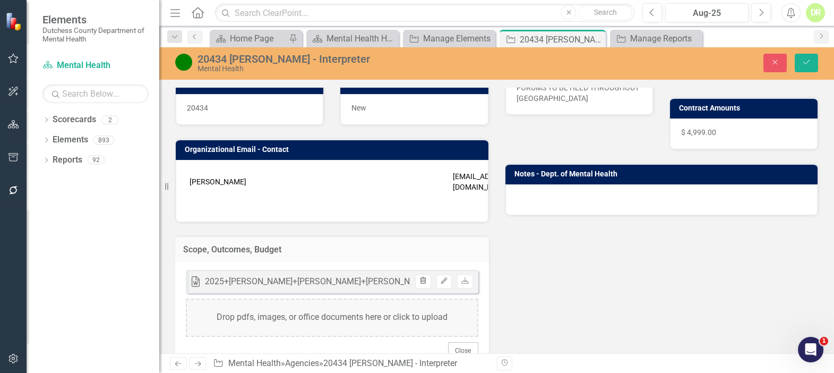
click at [419, 278] on icon "Trash" at bounding box center [423, 281] width 8 height 6
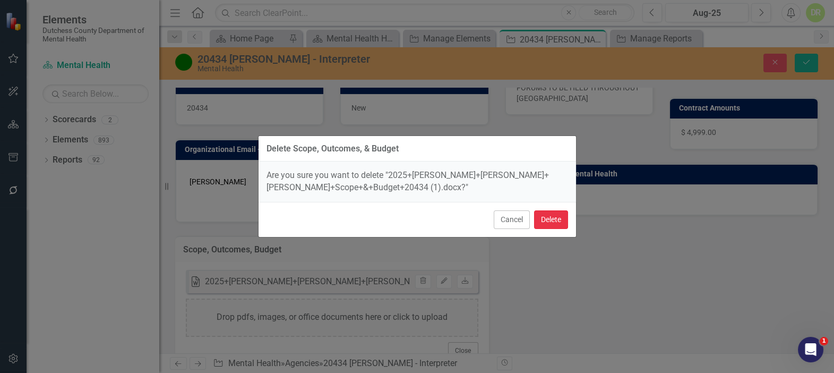
click at [548, 213] on button "Delete" at bounding box center [551, 219] width 34 height 19
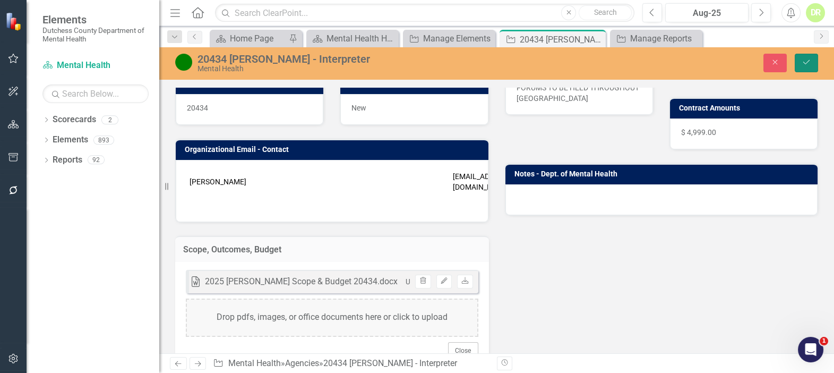
click at [811, 59] on button "Save" at bounding box center [805, 63] width 23 height 19
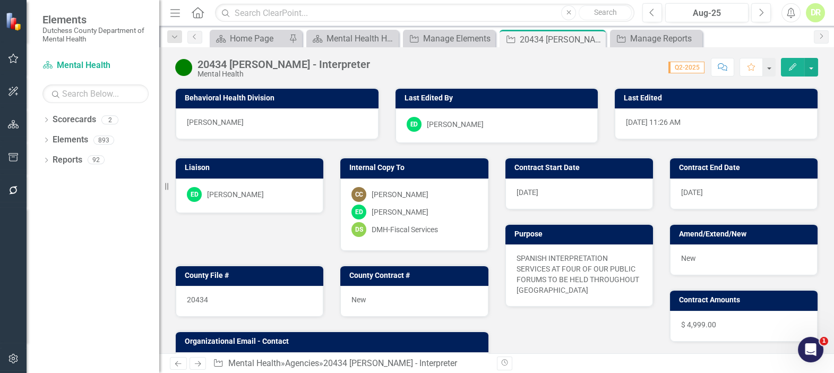
click at [719, 68] on icon "button" at bounding box center [723, 66] width 10 height 7
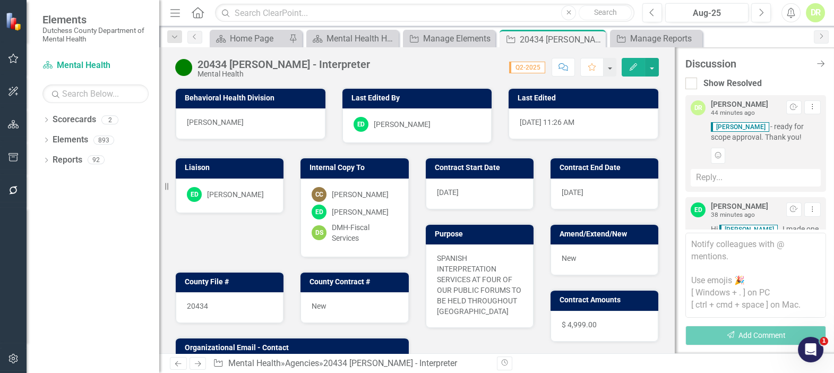
scroll to position [123, 0]
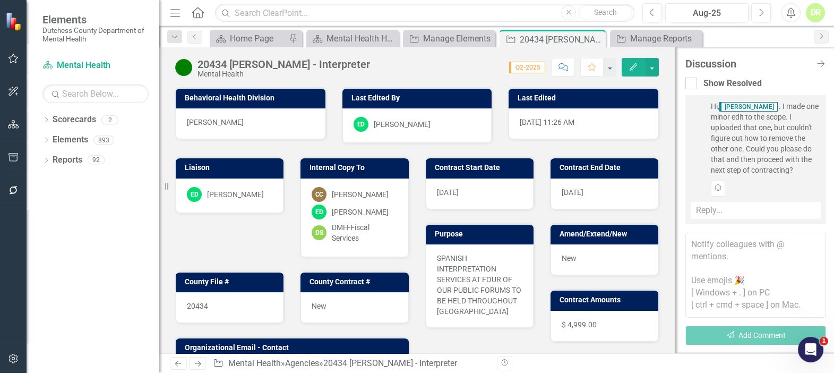
click at [696, 246] on textarea at bounding box center [755, 274] width 141 height 85
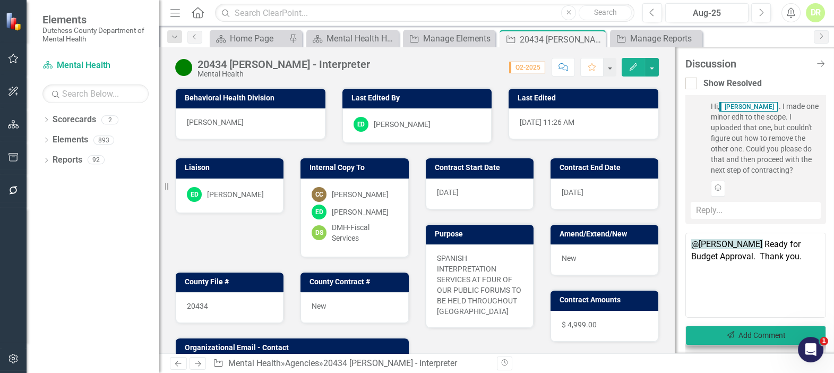
type textarea "@Sean Griffin Ready for Budget Approval. Thank you."
click at [772, 332] on button "Send Add Comment" at bounding box center [755, 335] width 141 height 20
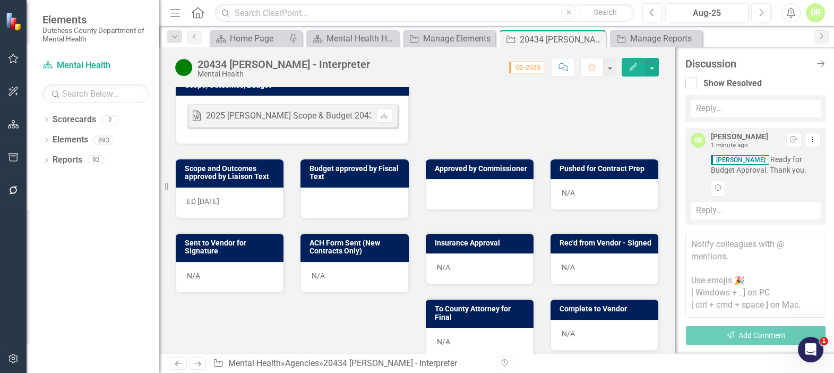
scroll to position [338, 0]
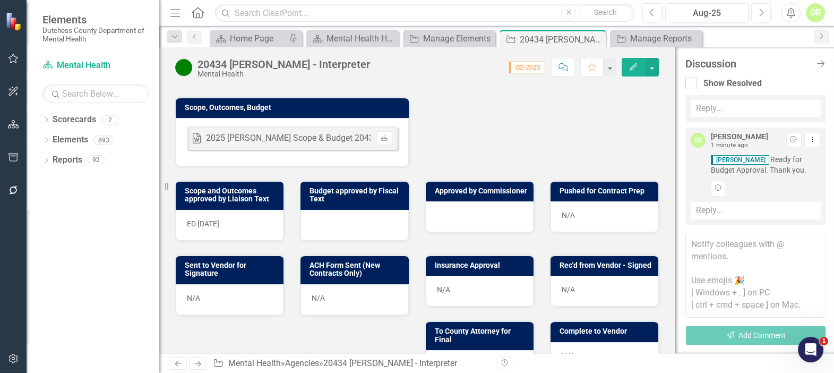
click at [328, 139] on div "Word 2025 Laura Montoya eredia Scope & Budget 20434.docx Uploaded Sep 22, 2025 …" at bounding box center [292, 137] width 211 height 23
click at [328, 139] on div "2025 Laura Montoya eredia Scope & Budget 20434.docx" at bounding box center [302, 138] width 193 height 12
click at [325, 143] on div "Word 2025 Laura Montoya eredia Scope & Budget 20434.docx Uploaded Sep 22, 2025 …" at bounding box center [292, 137] width 211 height 23
click at [325, 142] on div "Word 2025 Laura Montoya eredia Scope & Budget 20434.docx Uploaded Sep 22, 2025 …" at bounding box center [292, 137] width 211 height 23
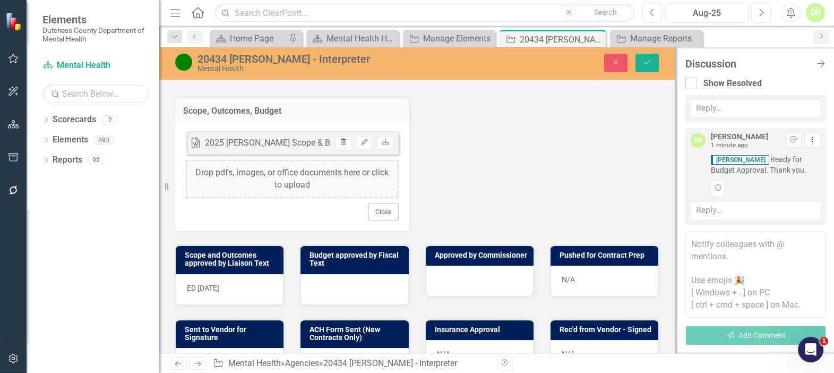
click at [342, 139] on icon "Trash" at bounding box center [343, 142] width 8 height 6
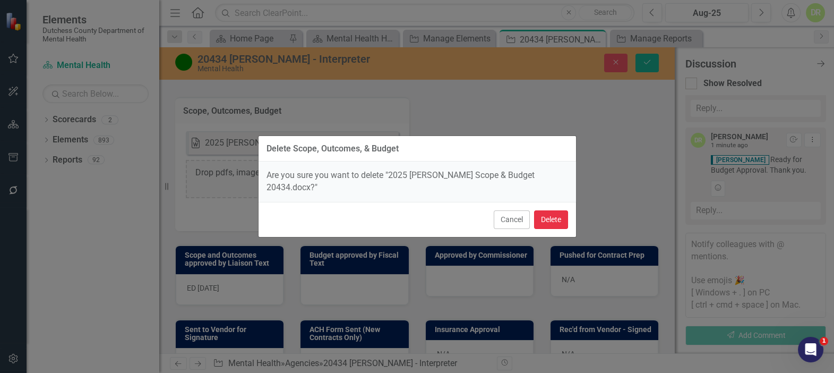
click at [552, 217] on button "Delete" at bounding box center [551, 219] width 34 height 19
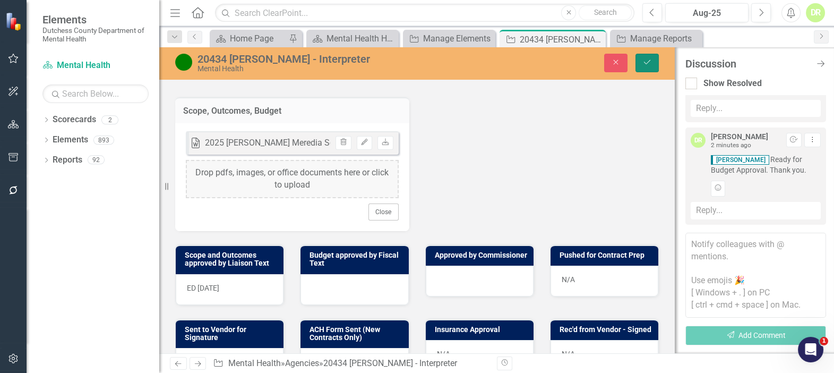
drag, startPoint x: 646, startPoint y: 60, endPoint x: 527, endPoint y: 119, distance: 132.7
click at [646, 62] on icon "Save" at bounding box center [647, 61] width 10 height 7
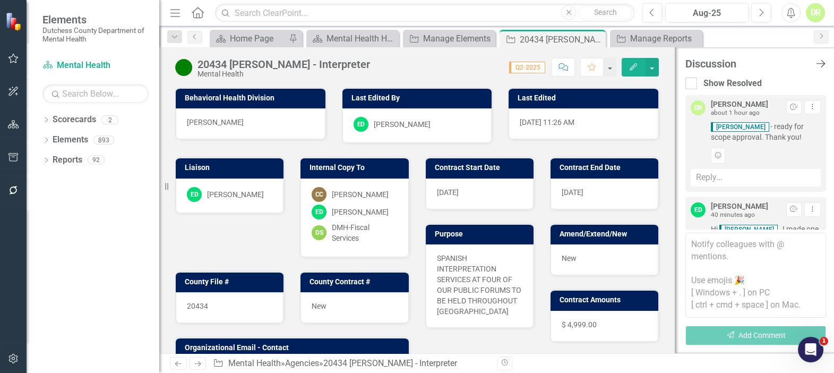
click at [820, 63] on icon "Close Discussion Bar" at bounding box center [820, 63] width 13 height 10
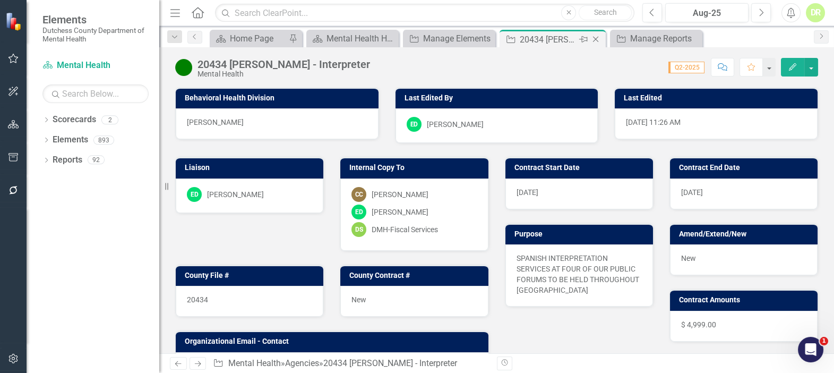
click at [594, 37] on icon at bounding box center [596, 40] width 6 height 6
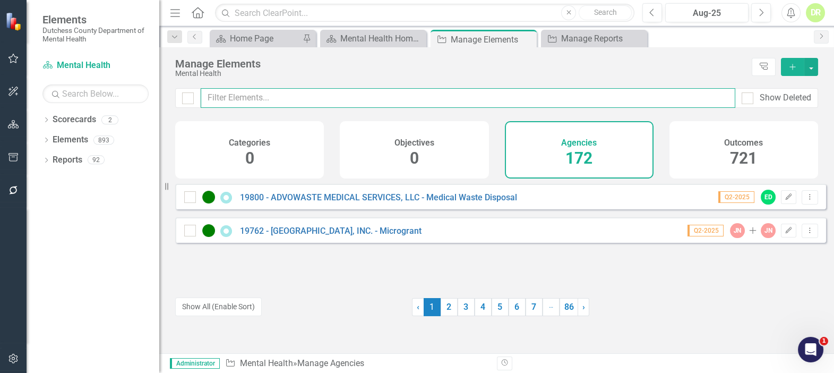
click at [276, 97] on input "text" at bounding box center [468, 98] width 534 height 20
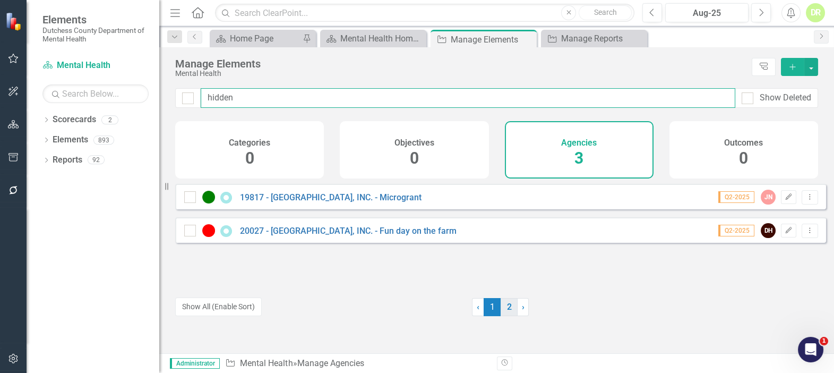
type input "hidden"
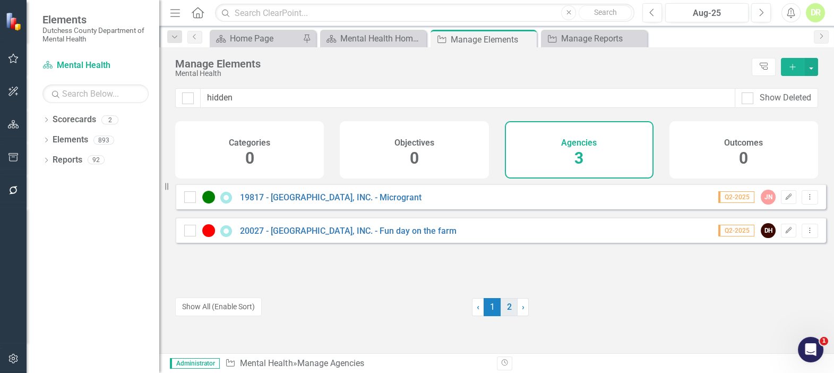
click at [503, 310] on link "2" at bounding box center [508, 307] width 17 height 18
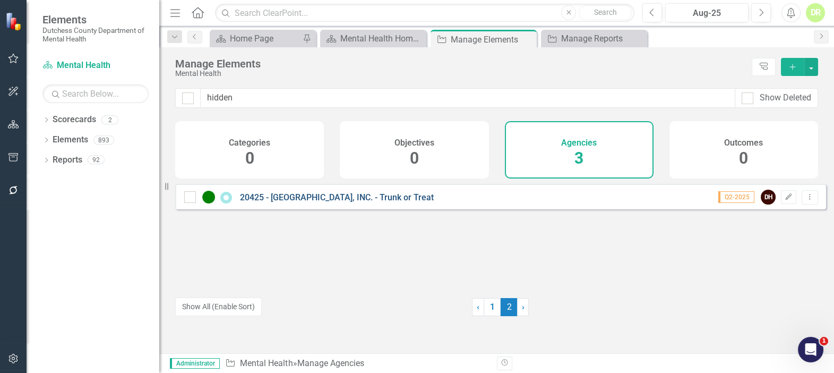
click at [315, 202] on link "20425 - [GEOGRAPHIC_DATA], INC. - Trunk or Treat" at bounding box center [337, 197] width 194 height 10
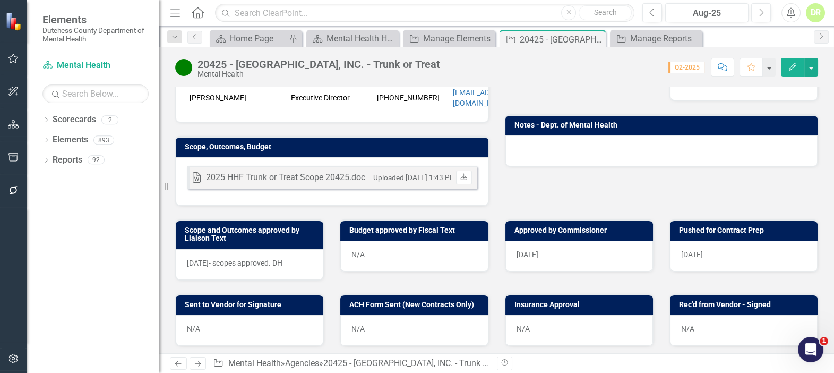
scroll to position [193, 0]
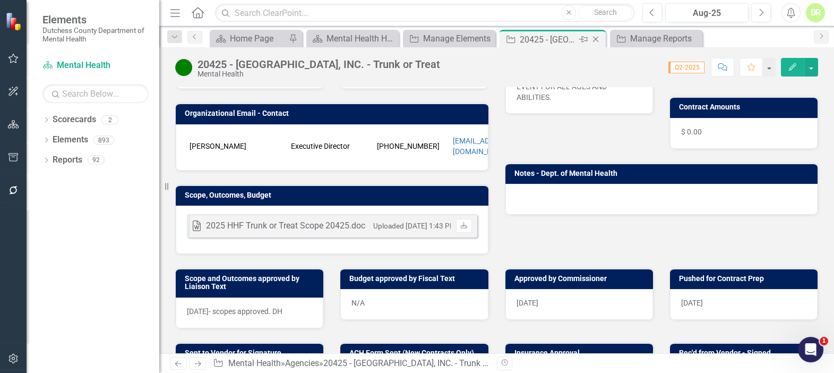
click at [596, 37] on icon "Close" at bounding box center [595, 39] width 11 height 8
